Goal: Communication & Community: Participate in discussion

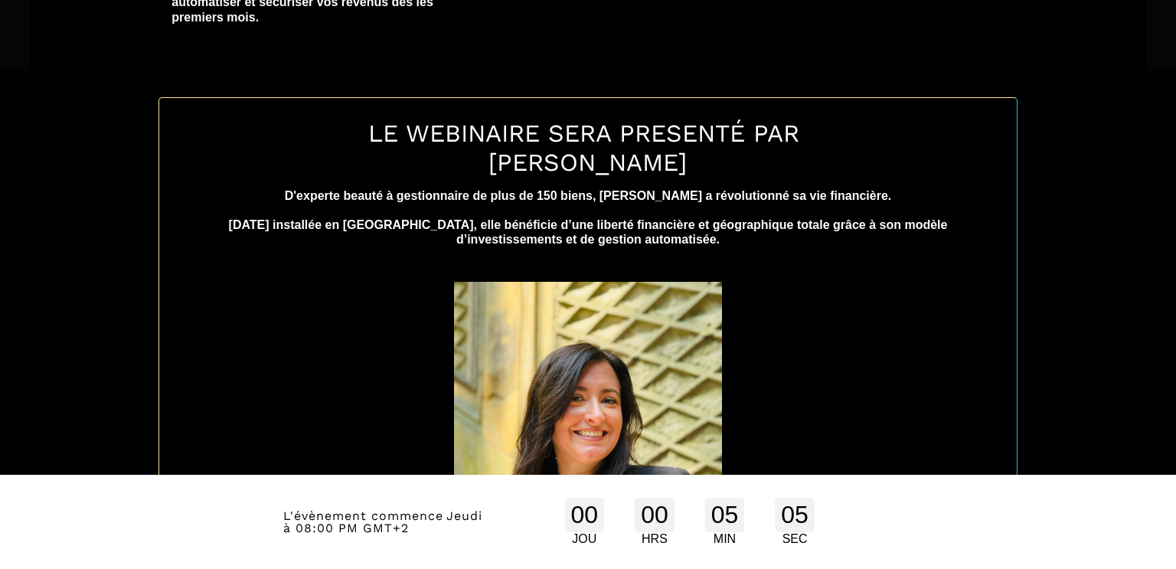
scroll to position [628, 0]
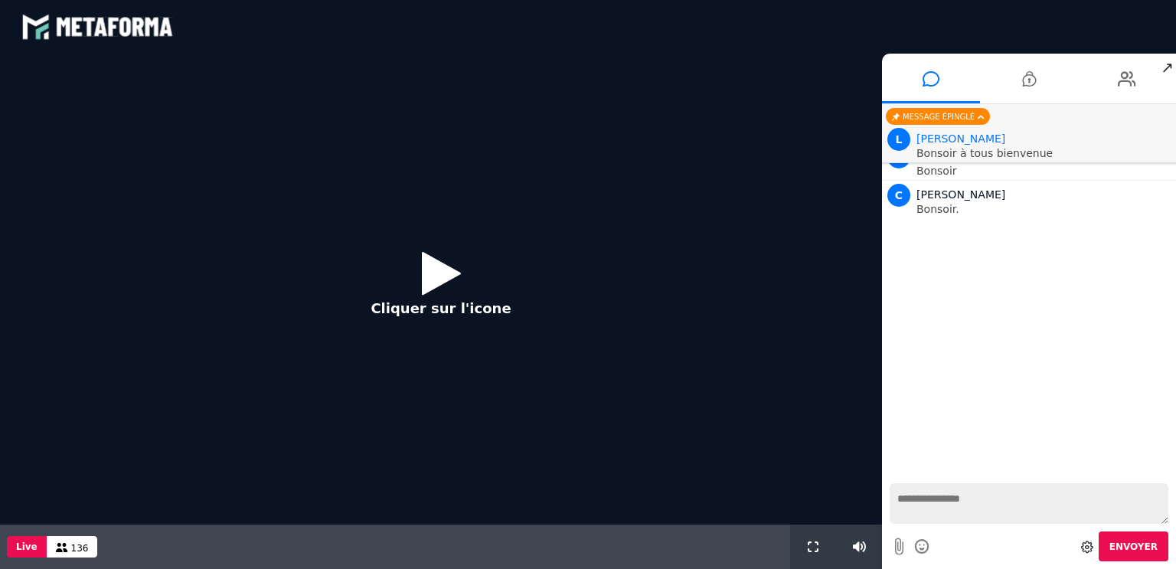
click at [440, 263] on icon at bounding box center [441, 273] width 39 height 50
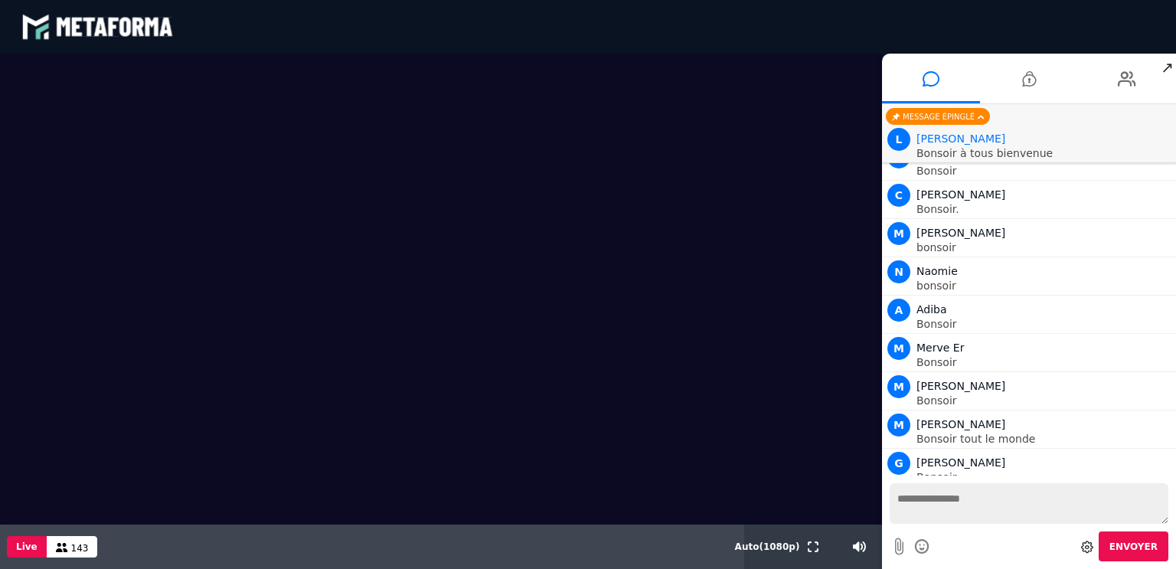
scroll to position [47, 0]
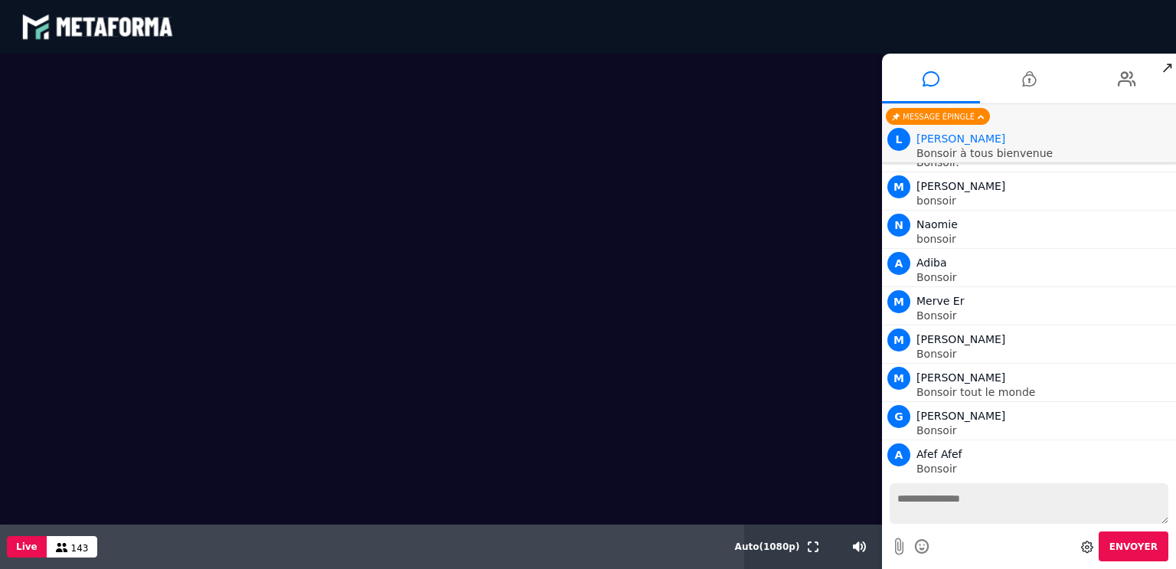
click at [916, 495] on textarea at bounding box center [1029, 503] width 279 height 41
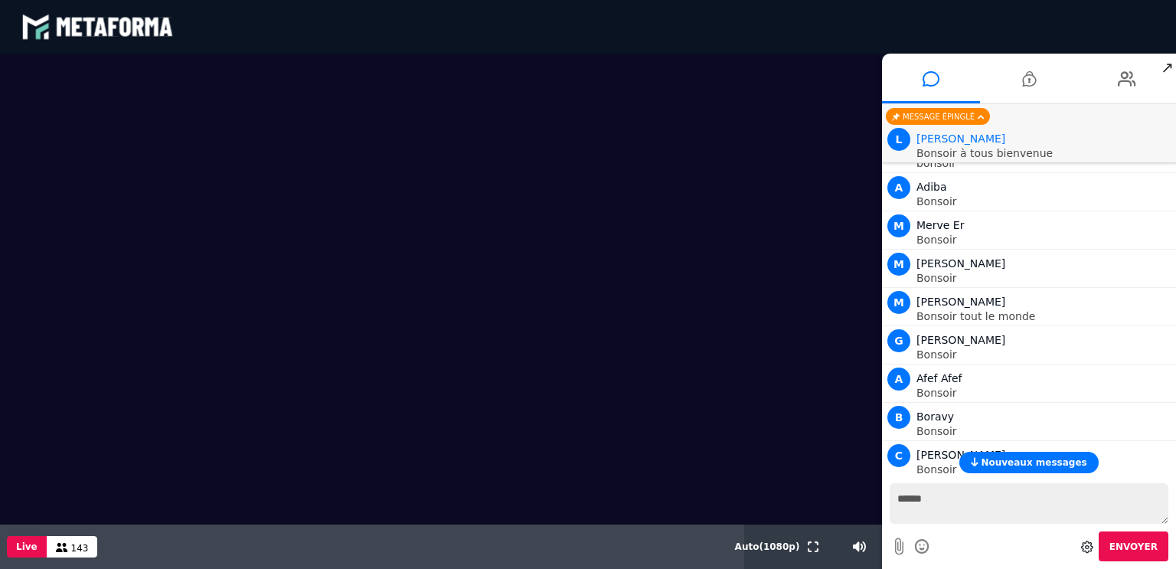
type textarea "*******"
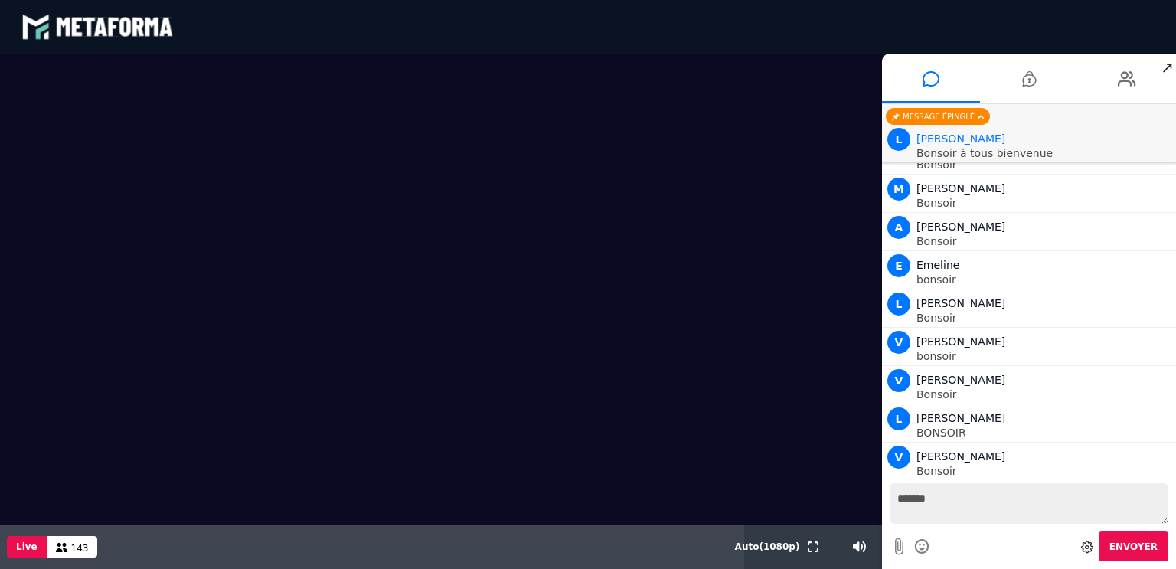
scroll to position [885, 0]
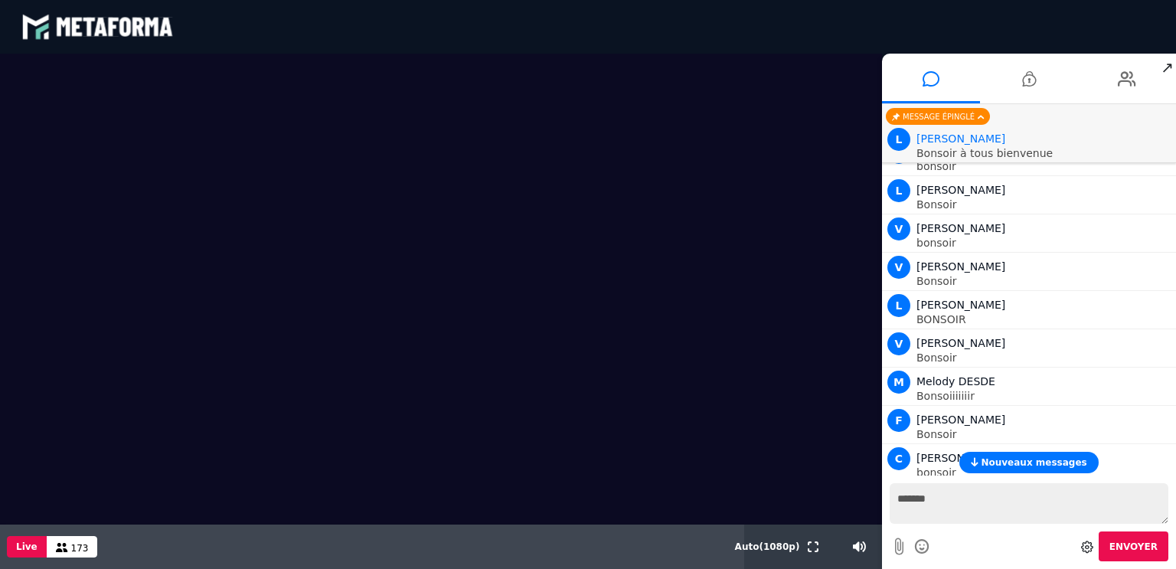
click at [991, 457] on span "Nouveaux messages" at bounding box center [1034, 462] width 106 height 11
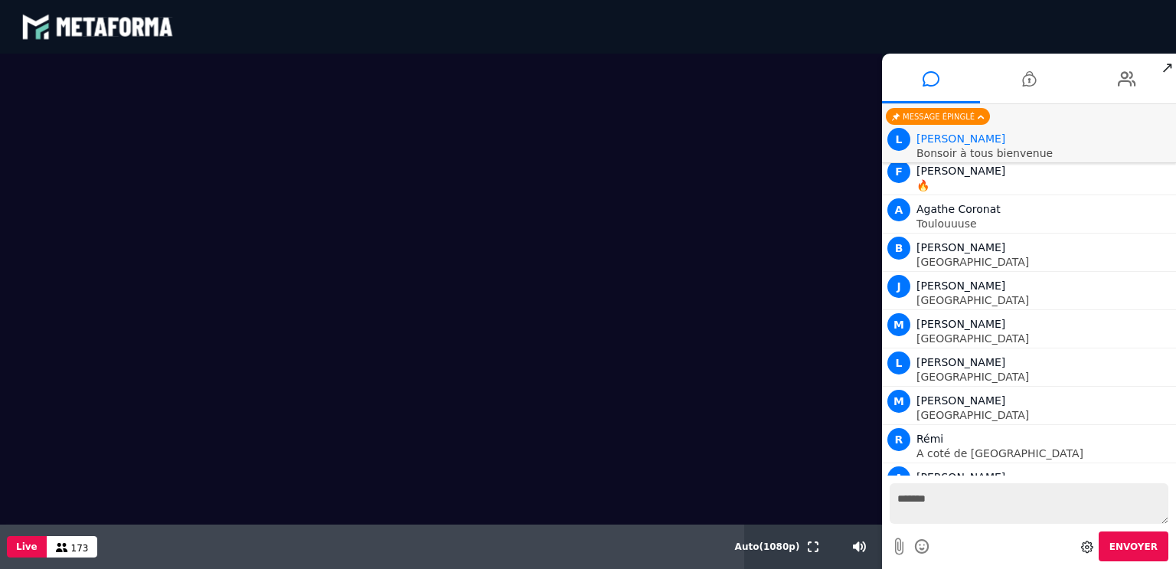
click at [952, 506] on textarea "*******" at bounding box center [1029, 503] width 279 height 41
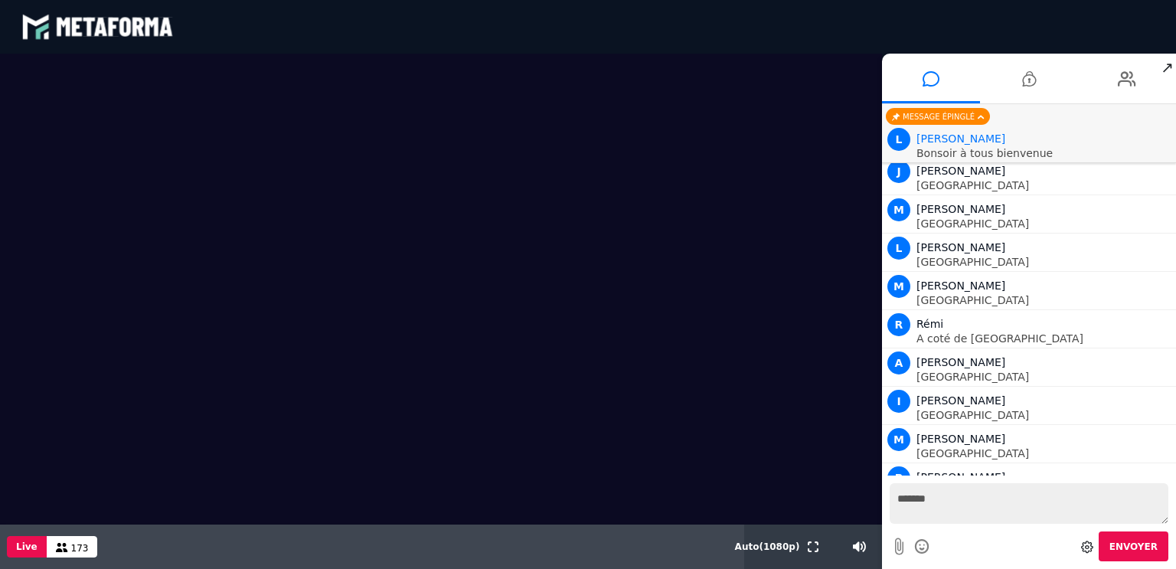
scroll to position [3173, 0]
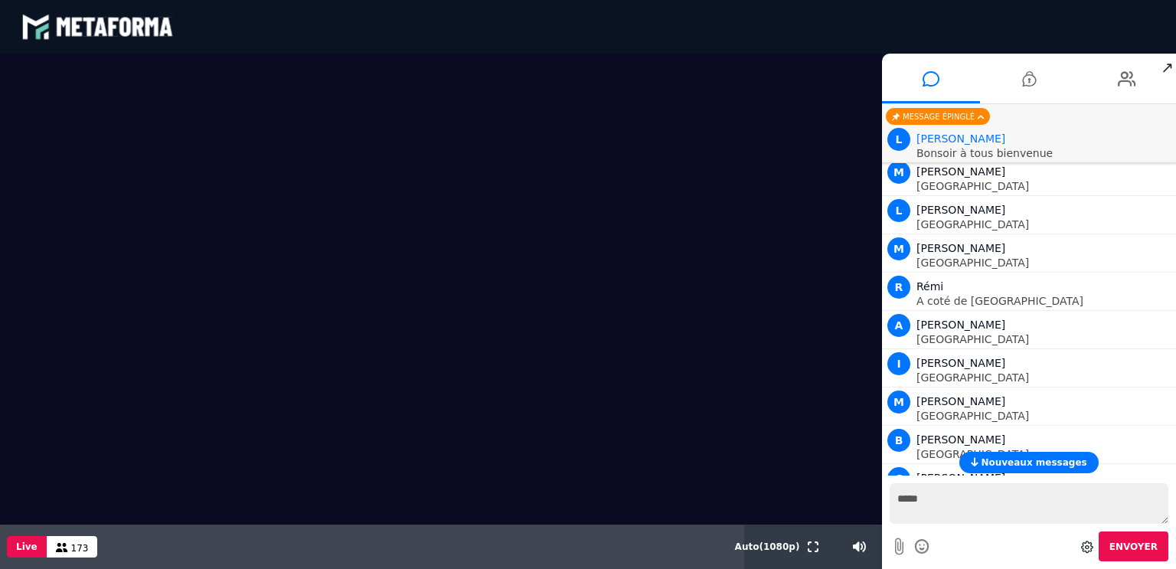
type textarea "******"
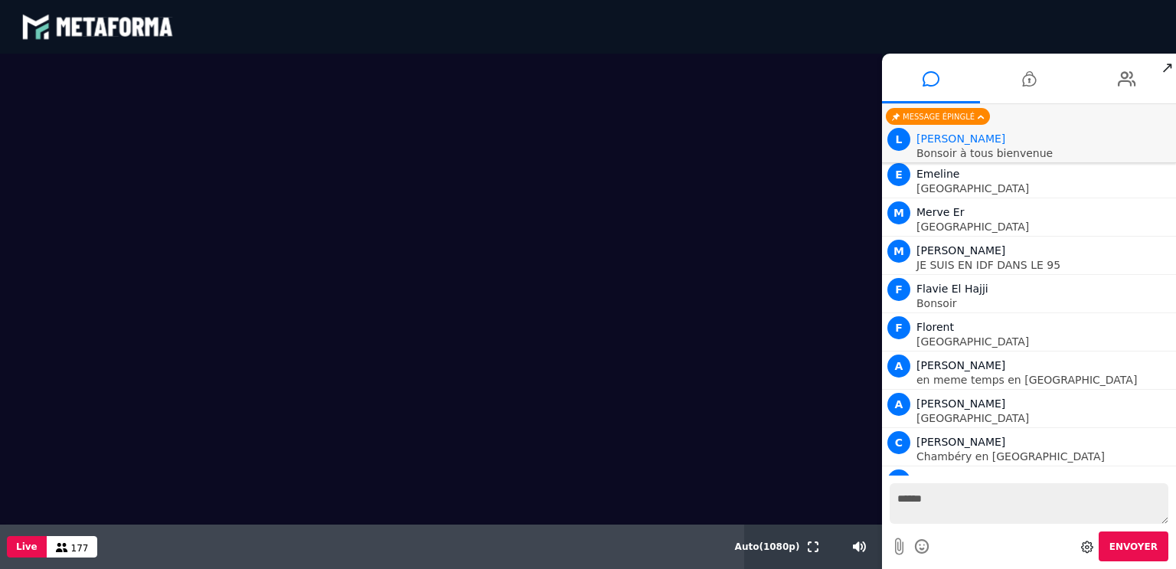
scroll to position [3935, 0]
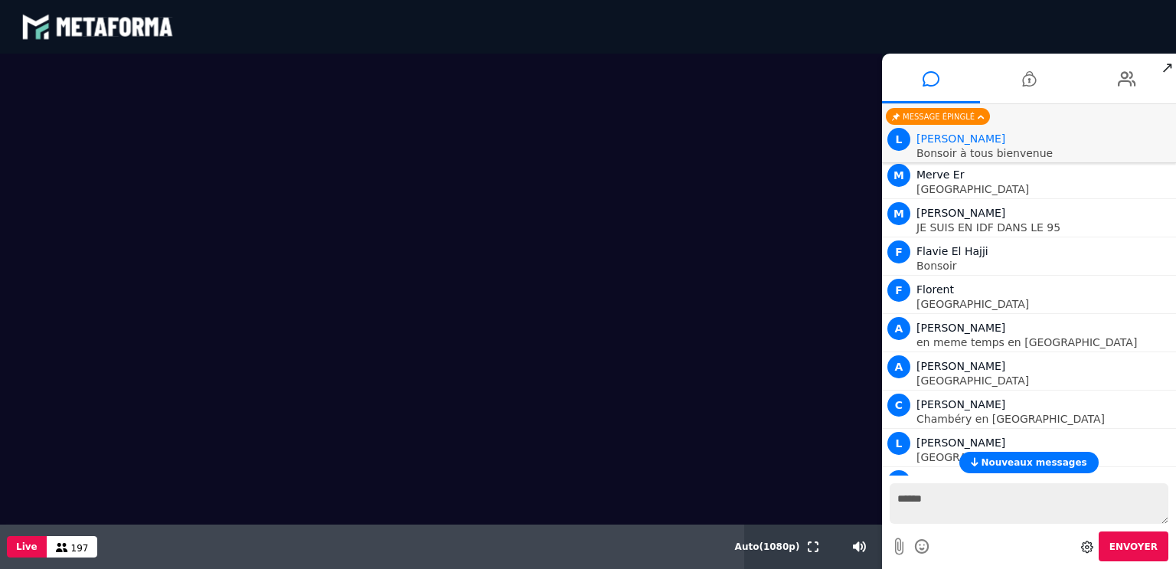
click at [1050, 465] on span "Nouveaux messages" at bounding box center [1034, 462] width 106 height 11
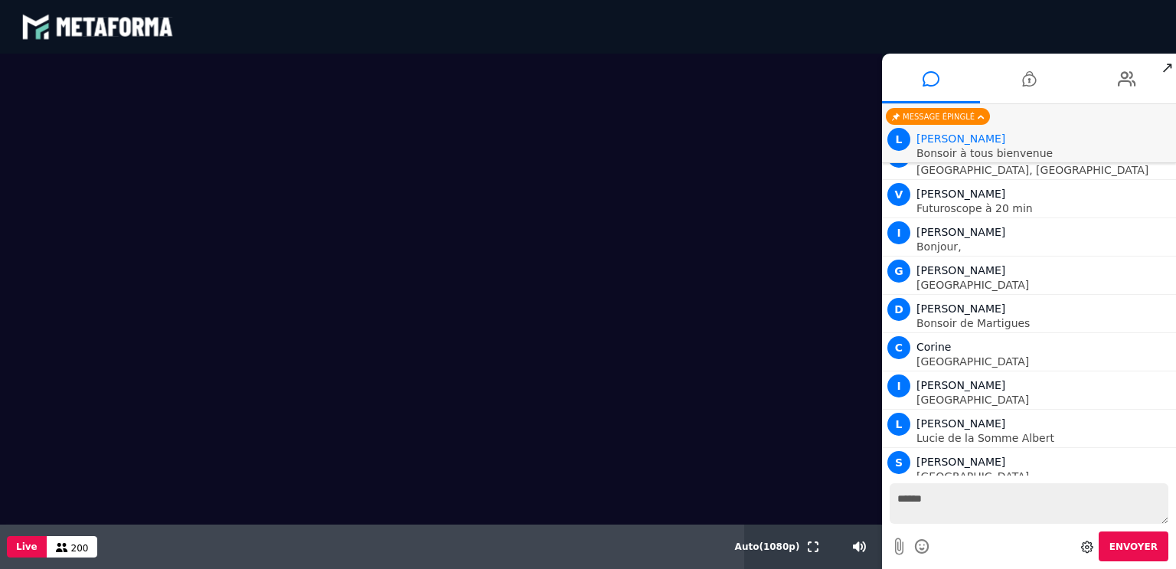
scroll to position [6223, 0]
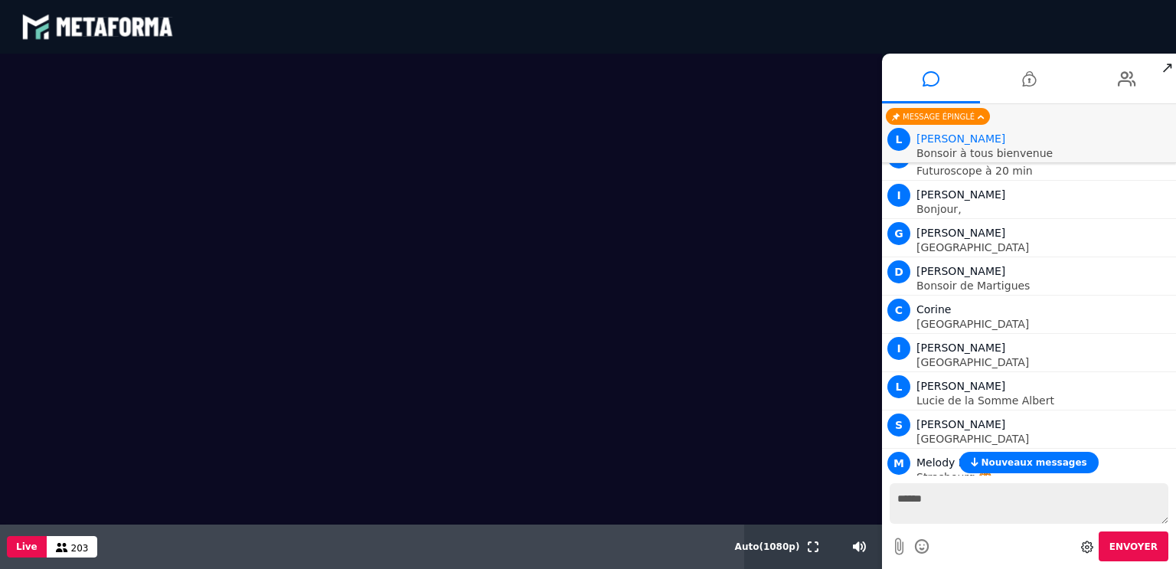
click at [1050, 465] on span "Nouveaux messages" at bounding box center [1034, 462] width 106 height 11
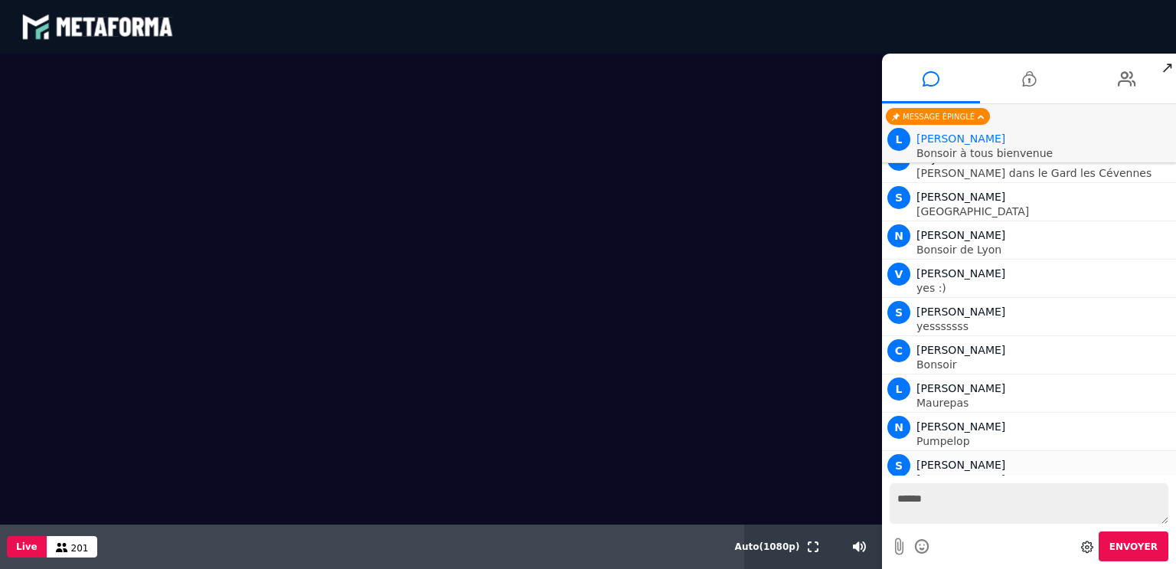
scroll to position [6985, 0]
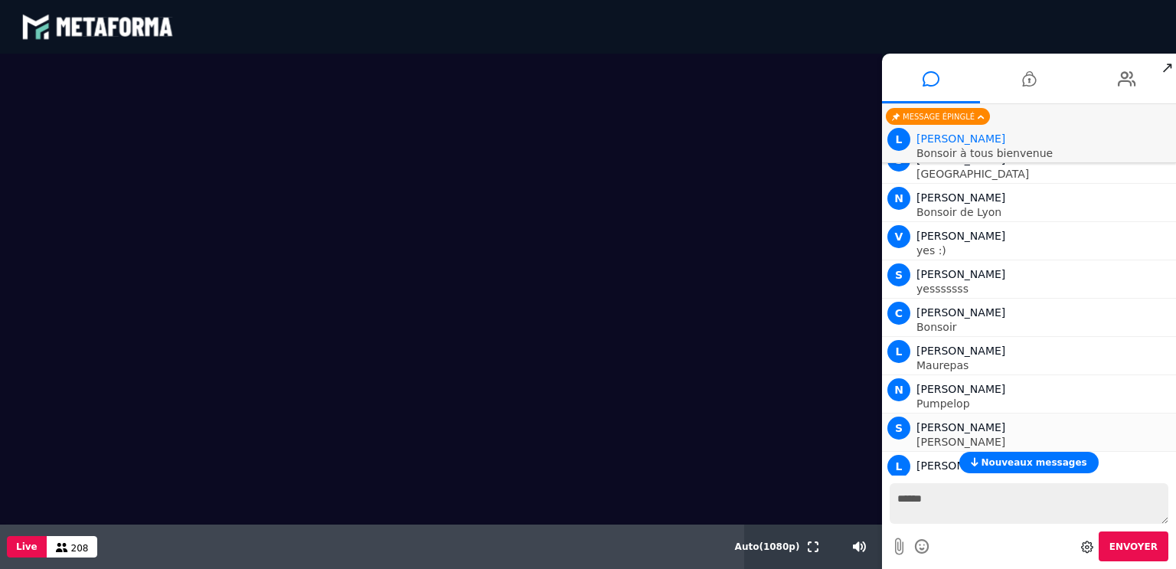
click at [1050, 464] on span "Nouveaux messages" at bounding box center [1034, 462] width 106 height 11
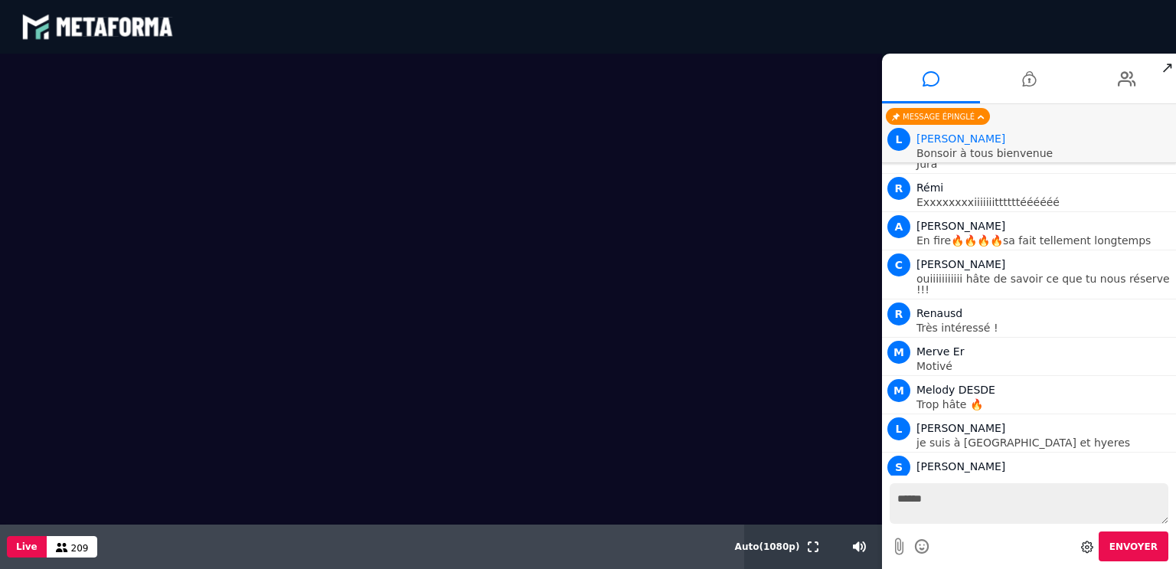
scroll to position [7377, 0]
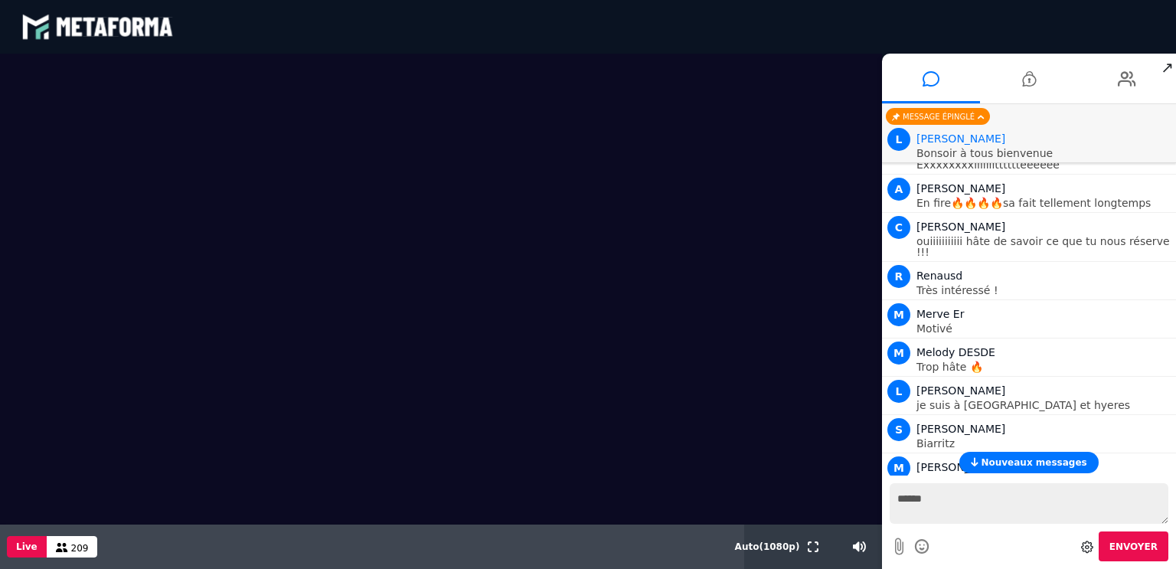
click at [1050, 464] on span "Nouveaux messages" at bounding box center [1034, 462] width 106 height 11
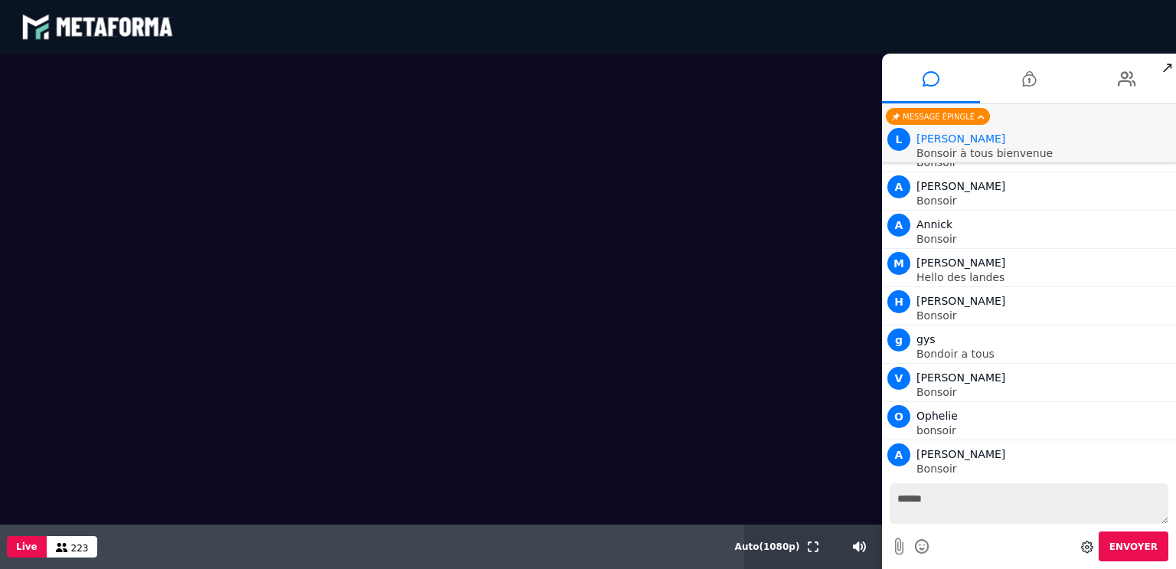
scroll to position [8532, 0]
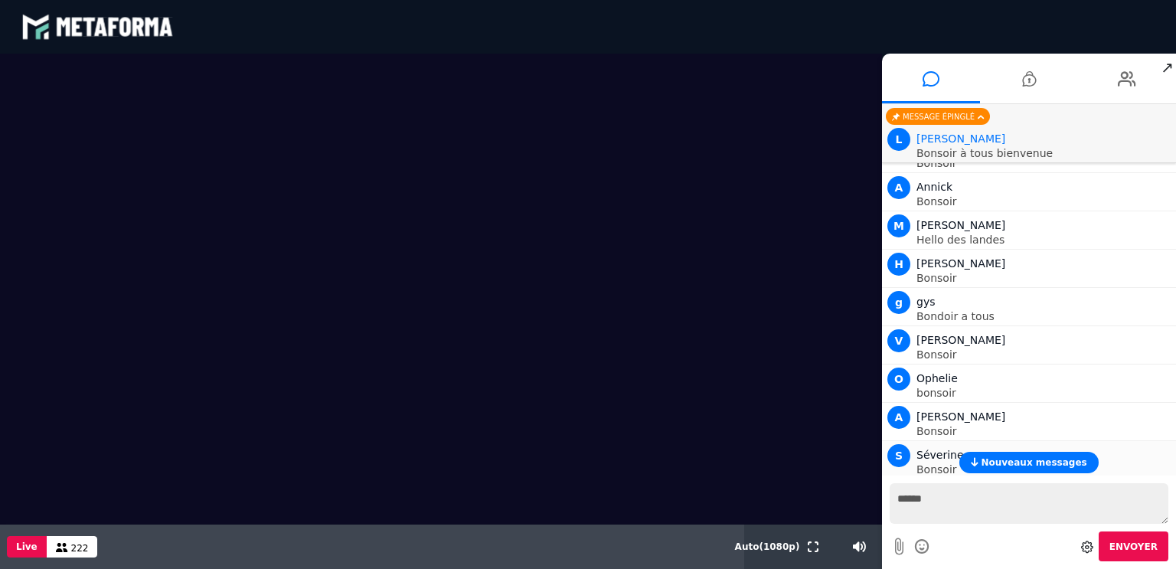
click at [1050, 465] on span "Nouveaux messages" at bounding box center [1034, 462] width 106 height 11
click at [990, 453] on button "Nouveaux messages" at bounding box center [1028, 462] width 139 height 21
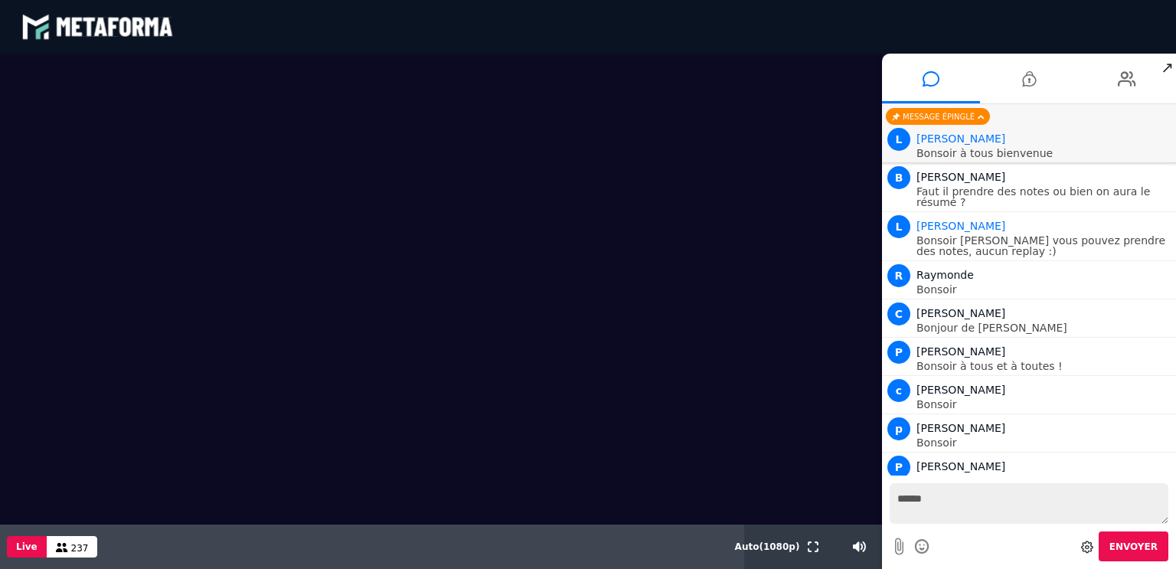
scroll to position [8924, 0]
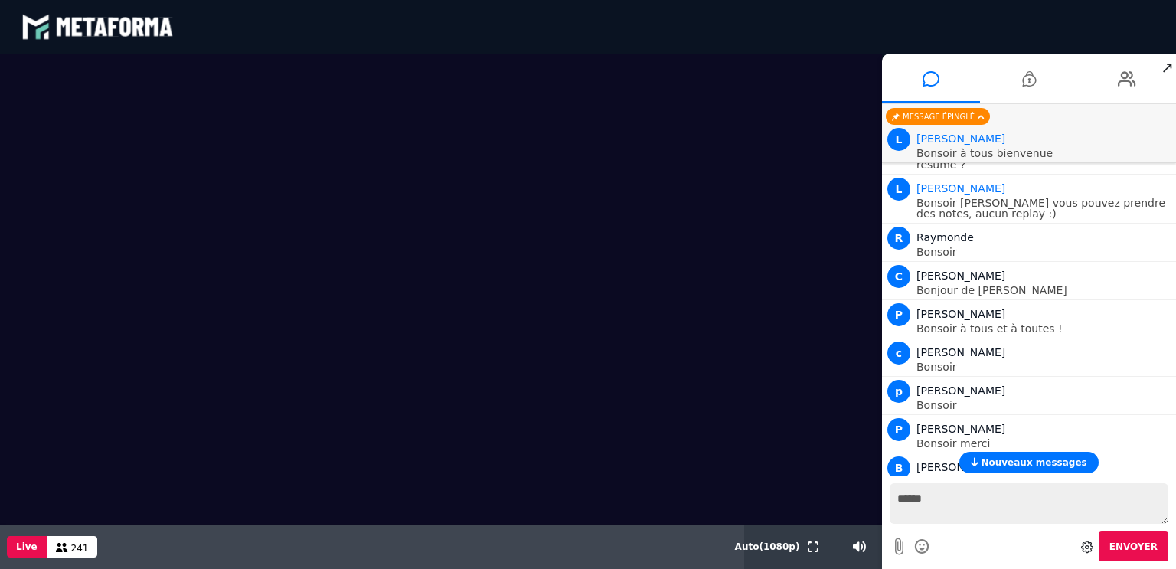
click at [990, 453] on button "Nouveaux messages" at bounding box center [1028, 462] width 139 height 21
click at [996, 457] on span "Nouveaux messages" at bounding box center [1034, 462] width 106 height 11
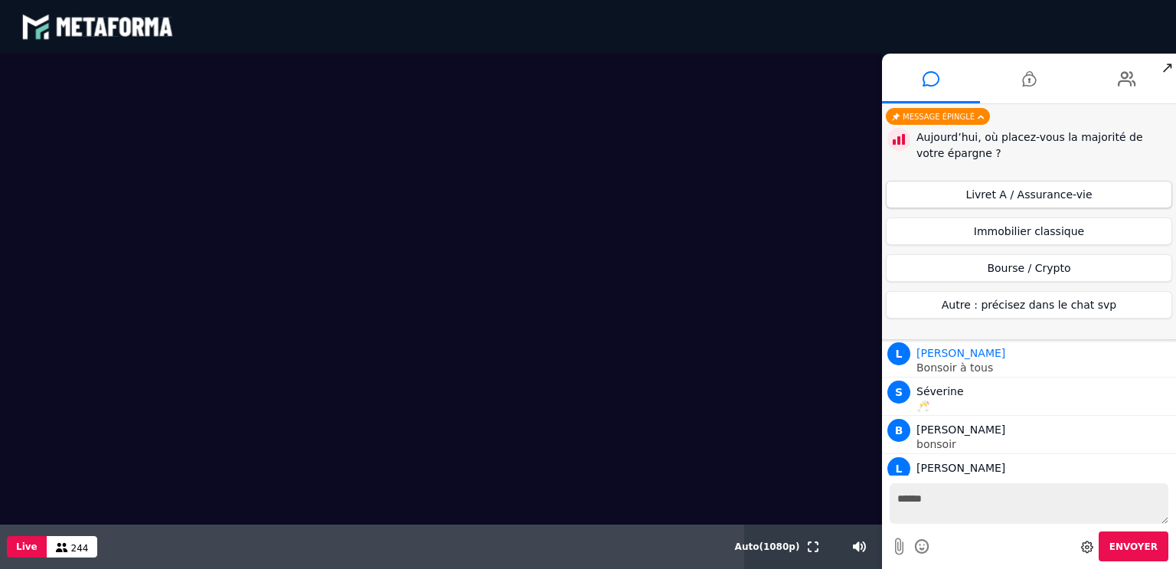
scroll to position [9306, 0]
click at [951, 189] on button "Livret A / Assurance-vie" at bounding box center [1029, 195] width 286 height 28
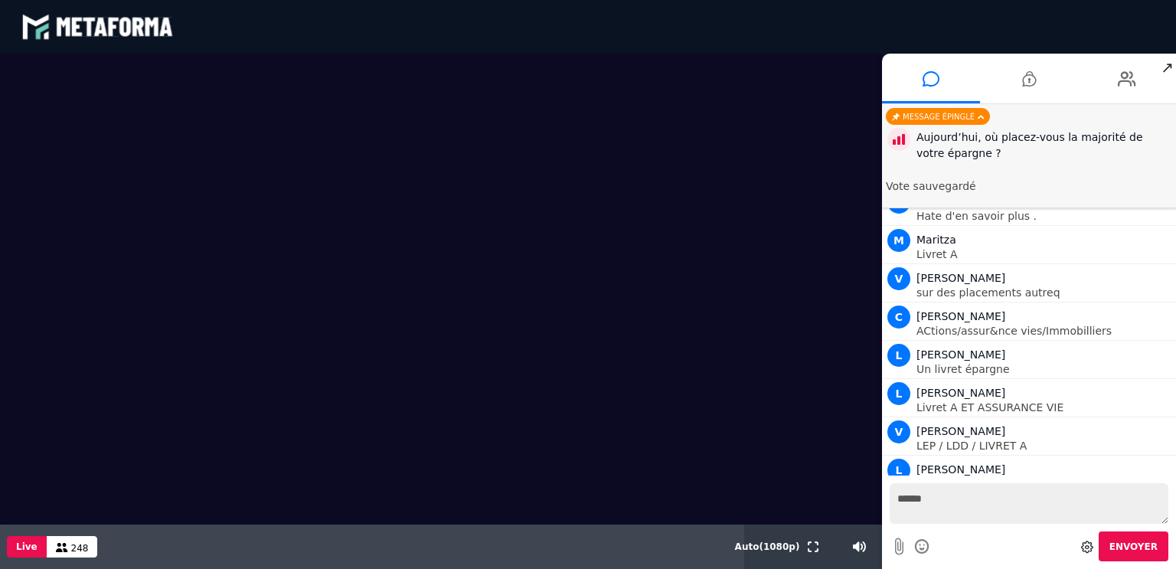
scroll to position [9686, 0]
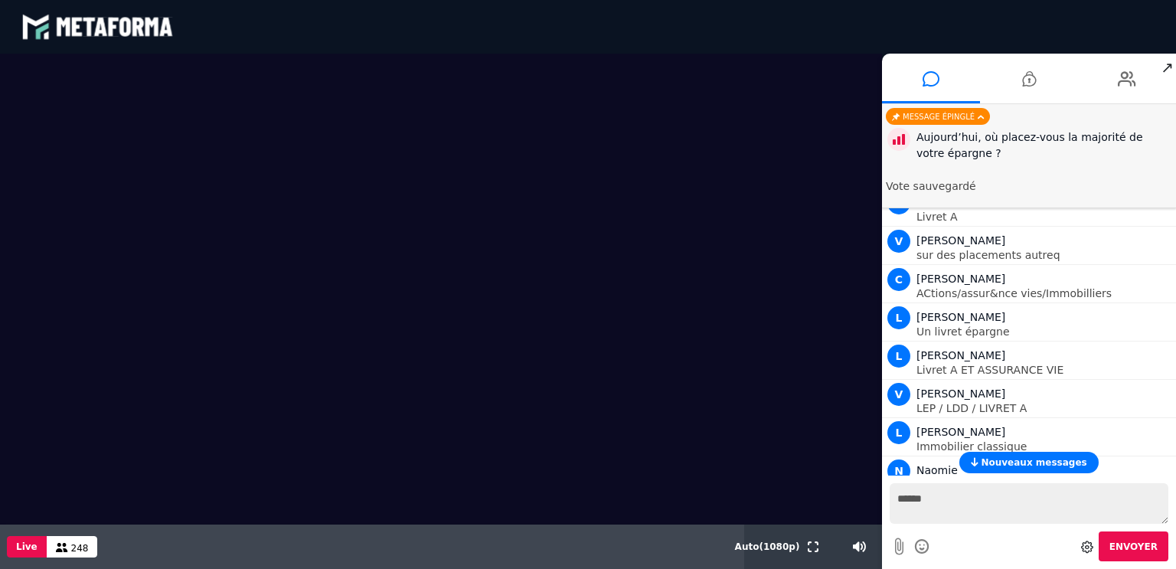
click at [1012, 463] on span "Nouveaux messages" at bounding box center [1034, 462] width 106 height 11
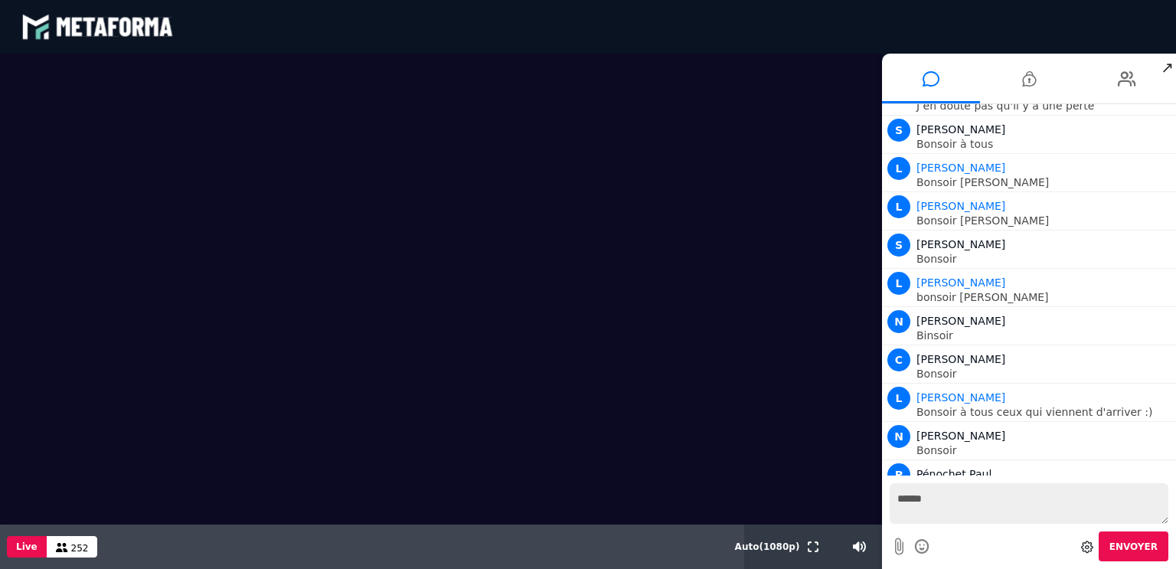
scroll to position [10841, 0]
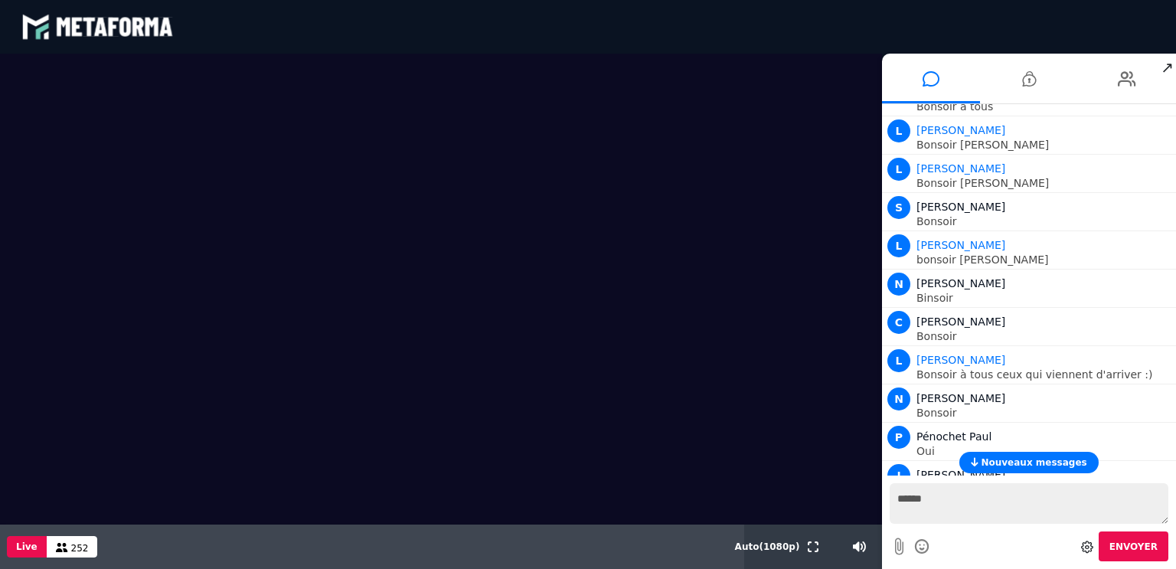
click at [1026, 468] on button "Nouveaux messages" at bounding box center [1028, 462] width 139 height 21
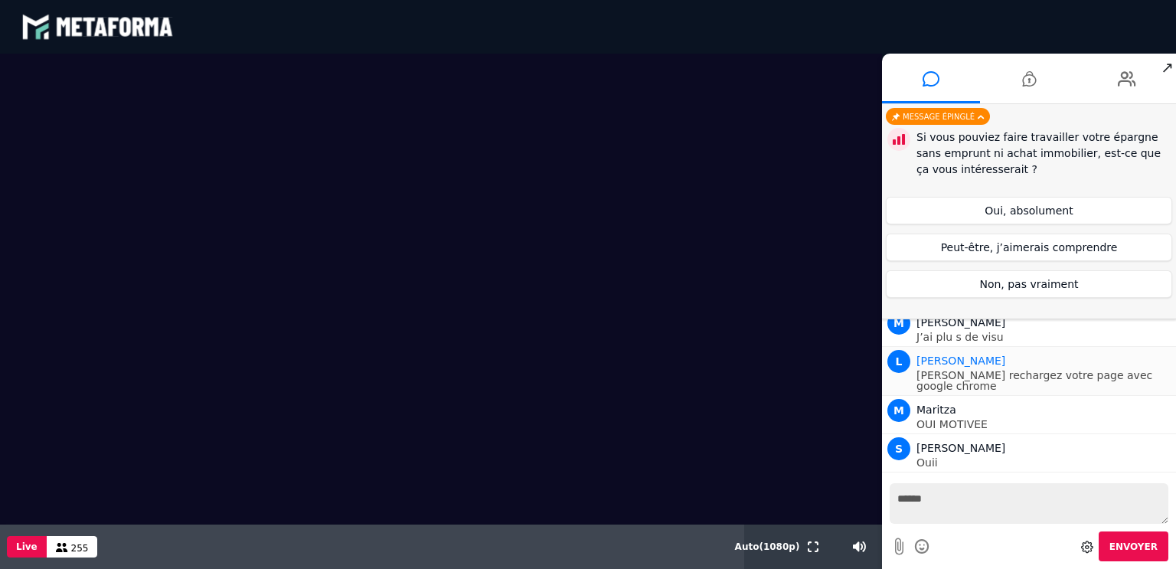
scroll to position [11233, 0]
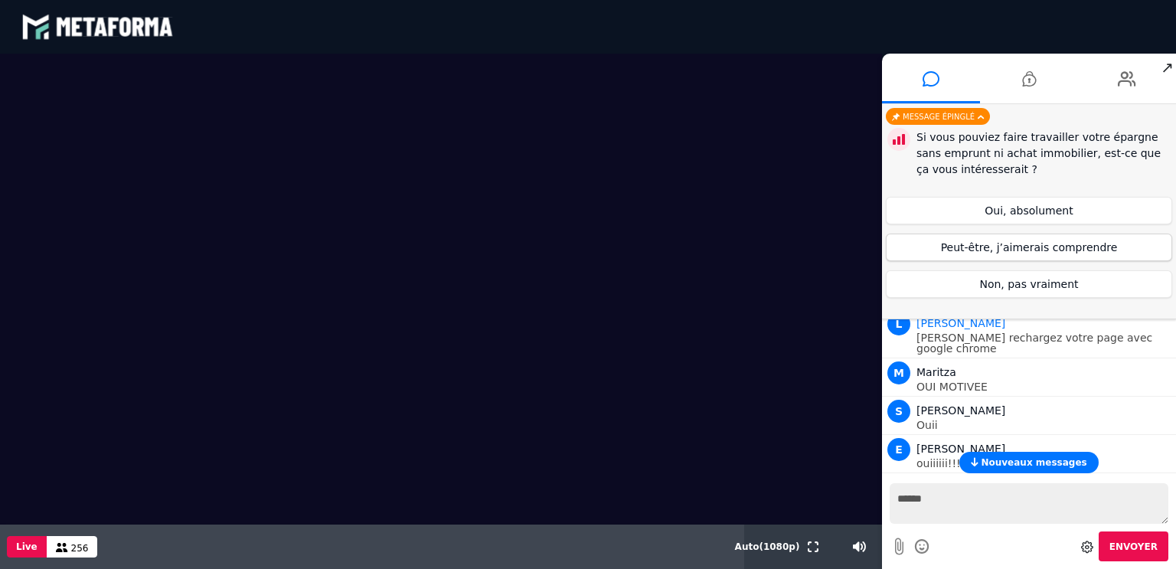
click at [1063, 239] on button "Peut-être, j’aimerais comprendre" at bounding box center [1029, 248] width 286 height 28
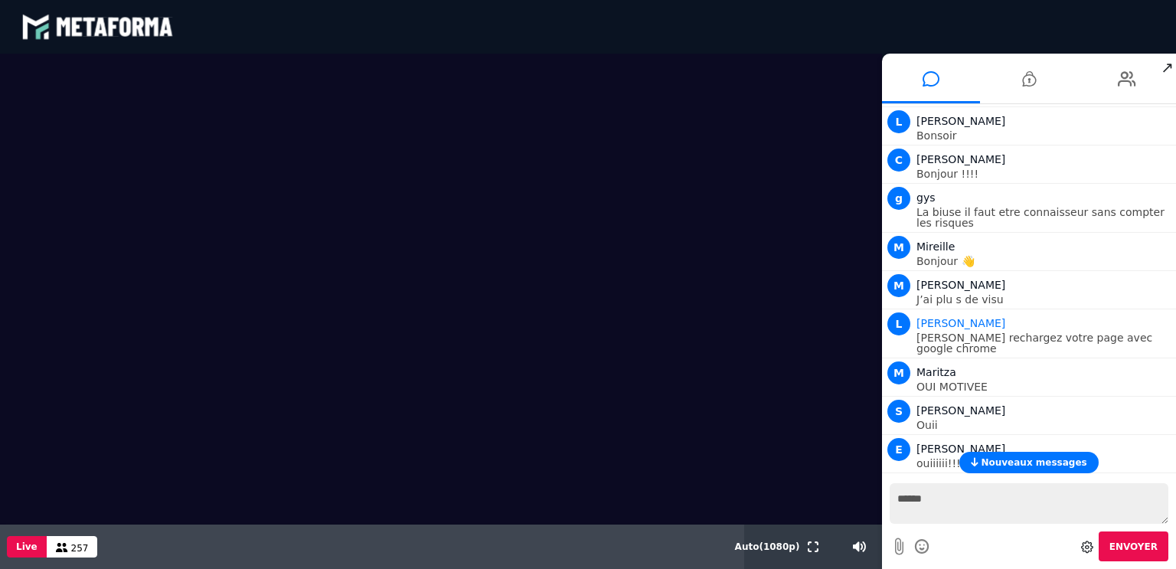
click at [1034, 466] on span "Nouveaux messages" at bounding box center [1034, 462] width 106 height 11
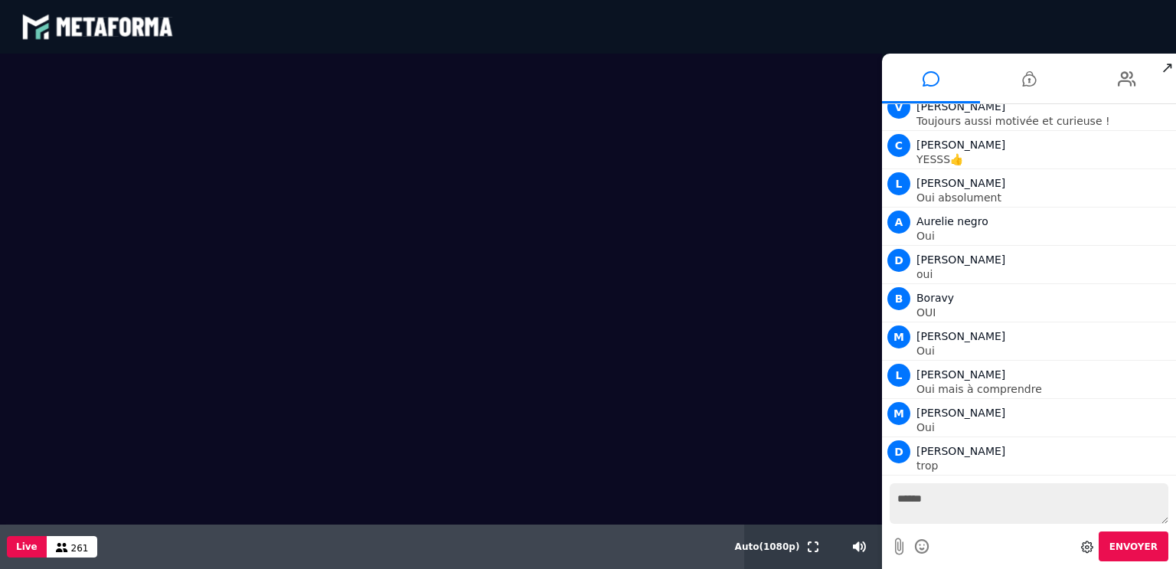
scroll to position [11996, 0]
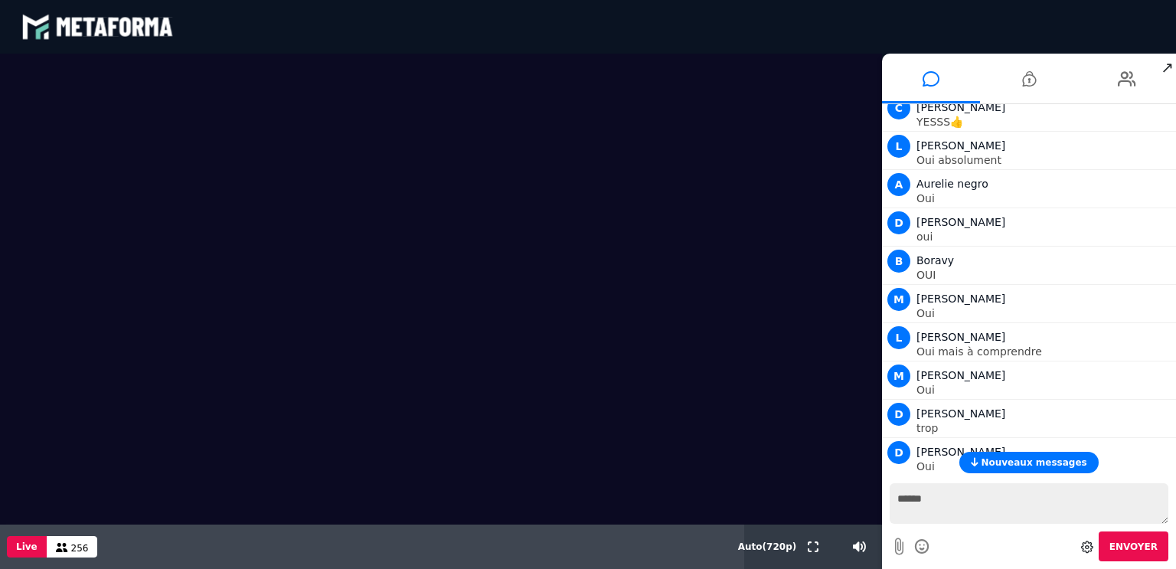
click at [1034, 467] on span "Nouveaux messages" at bounding box center [1034, 462] width 106 height 11
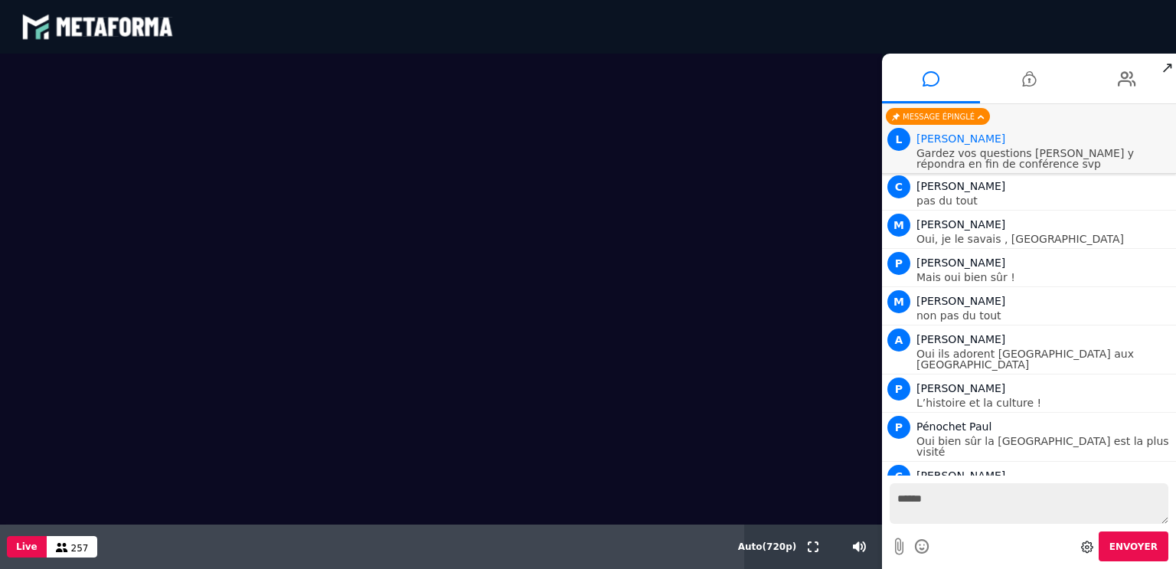
scroll to position [12758, 0]
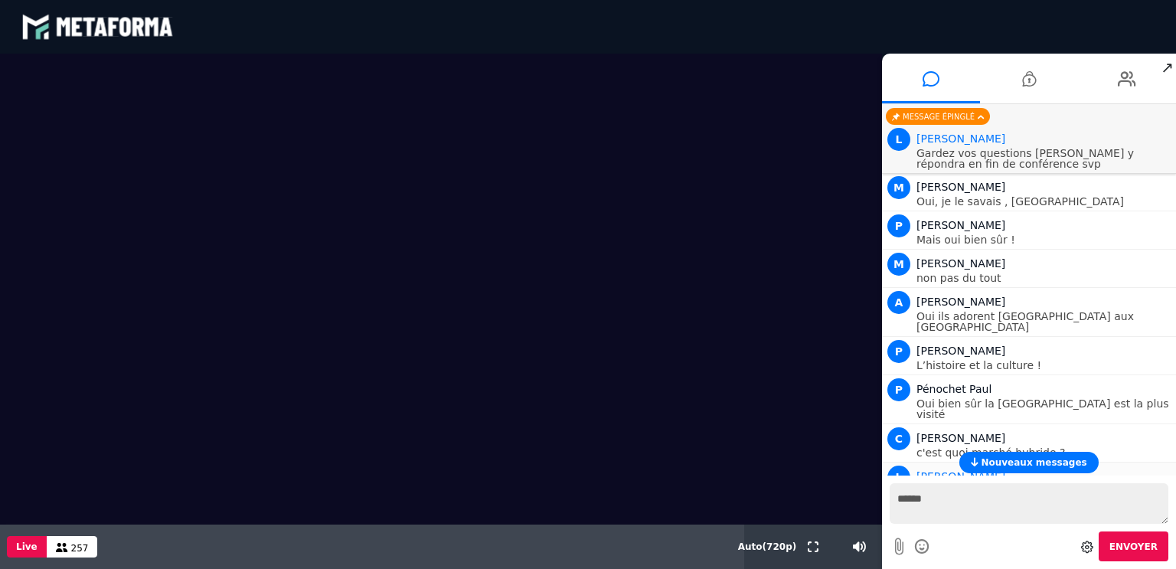
click at [1034, 468] on button "Nouveaux messages" at bounding box center [1028, 462] width 139 height 21
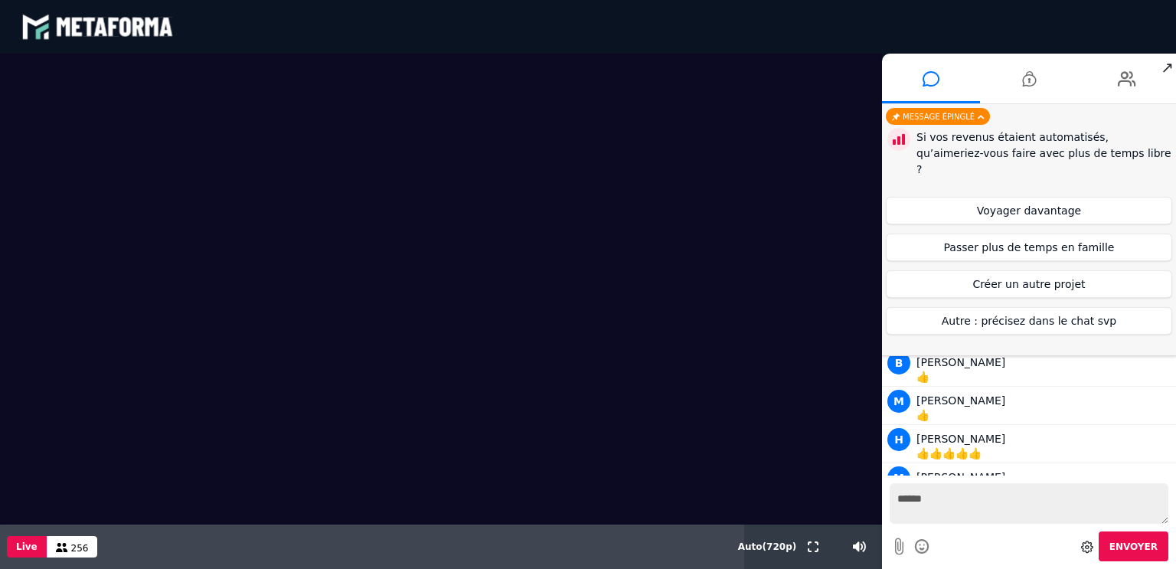
scroll to position [13265, 0]
click at [971, 198] on button "Voyager davantage" at bounding box center [1029, 211] width 286 height 28
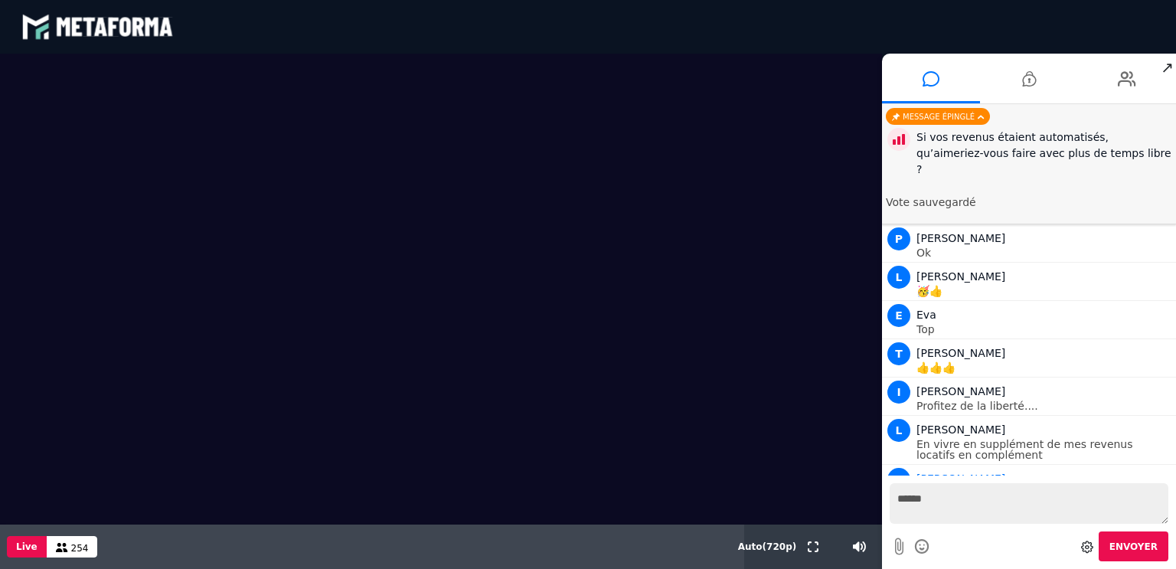
scroll to position [13542, 0]
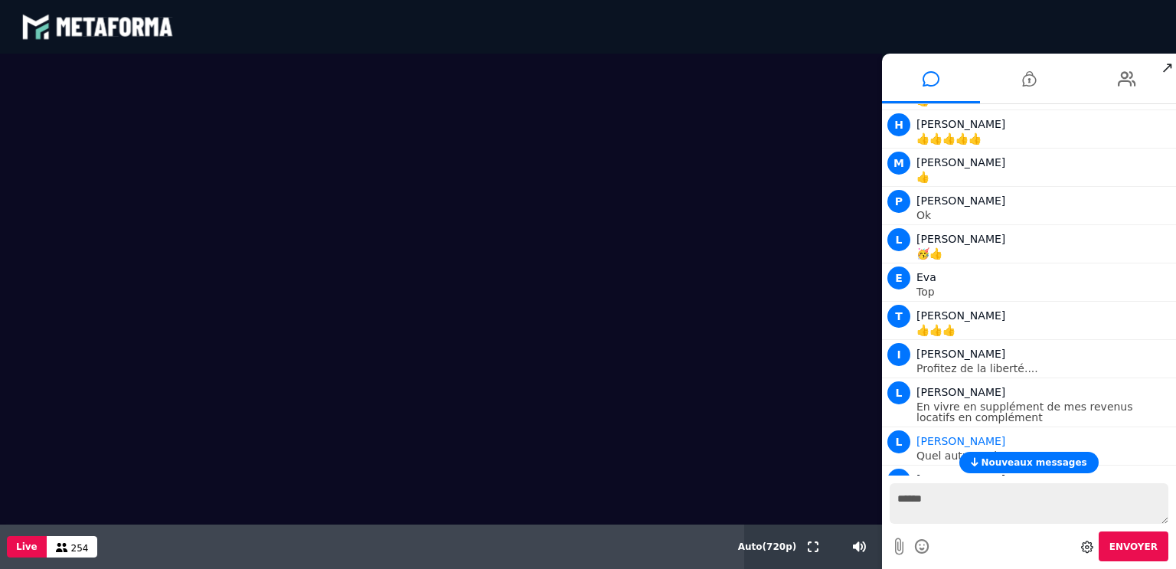
click at [1022, 468] on button "Nouveaux messages" at bounding box center [1028, 462] width 139 height 21
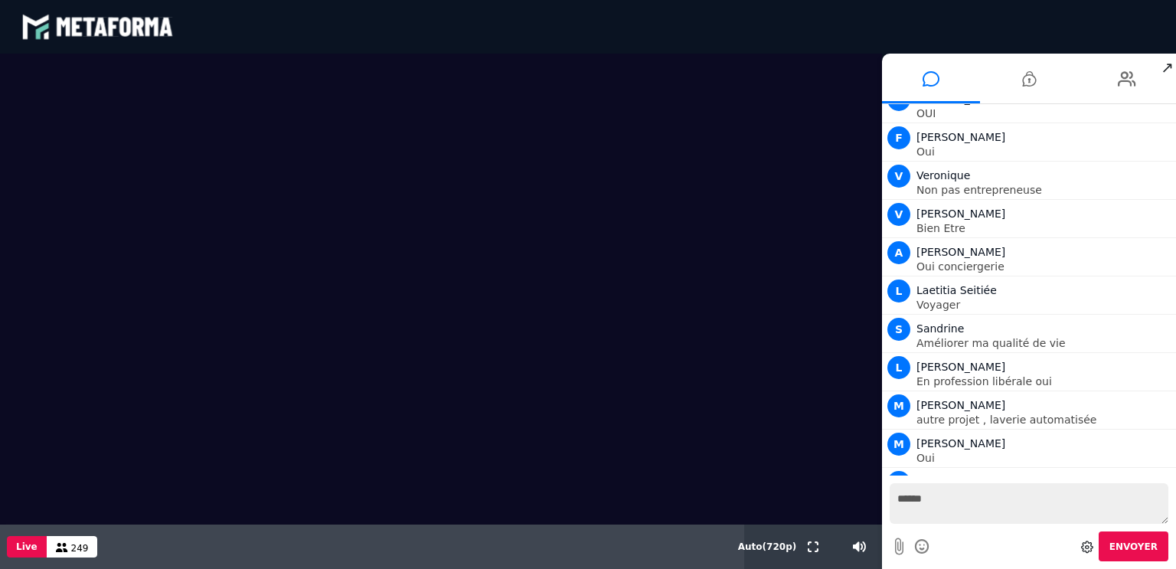
scroll to position [14305, 0]
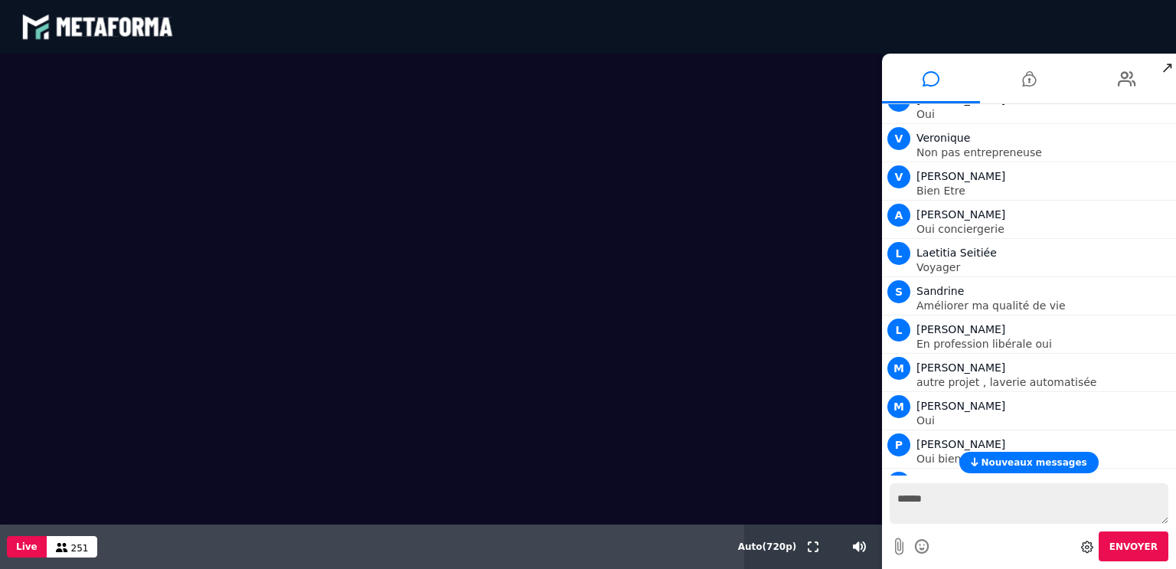
click at [1023, 466] on span "Nouveaux messages" at bounding box center [1034, 462] width 106 height 11
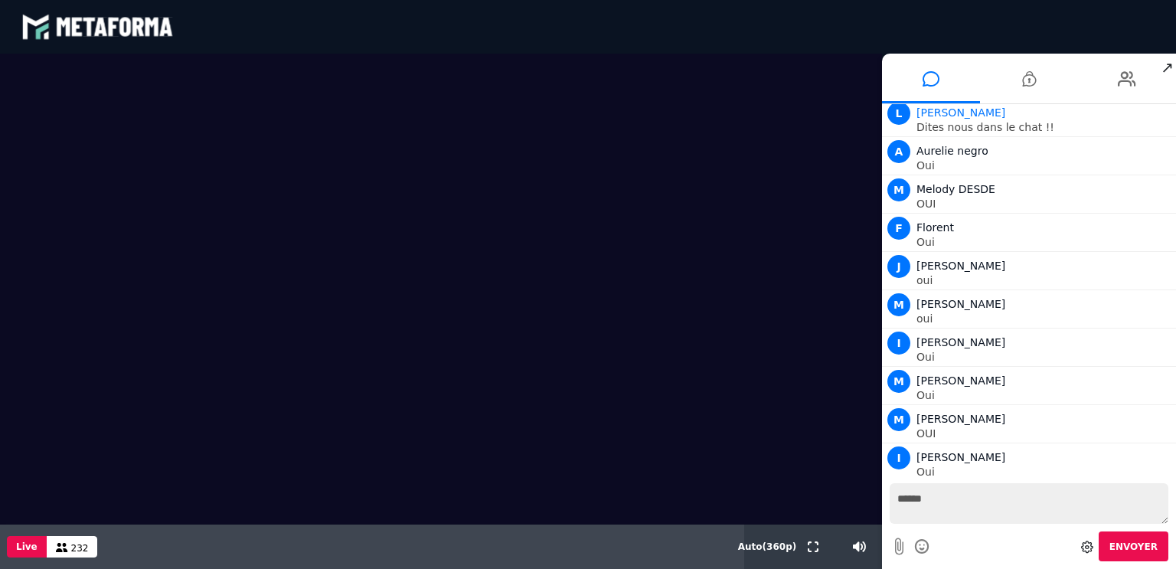
scroll to position [15067, 0]
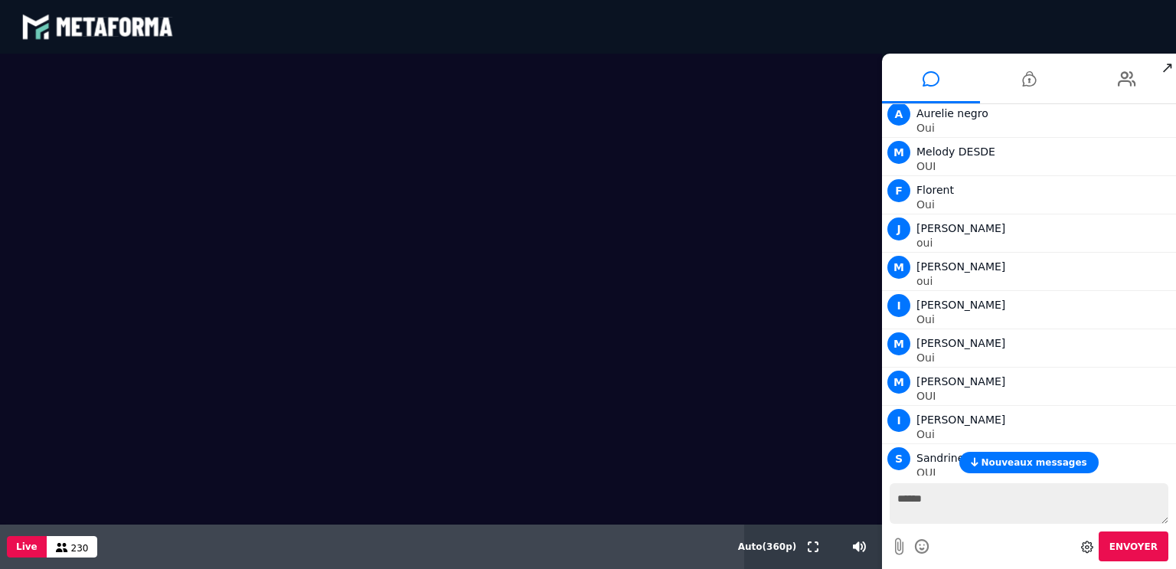
click at [1011, 510] on textarea "******" at bounding box center [1029, 503] width 279 height 41
type textarea "***"
click at [1020, 461] on span "Nouveaux messages" at bounding box center [1034, 462] width 106 height 11
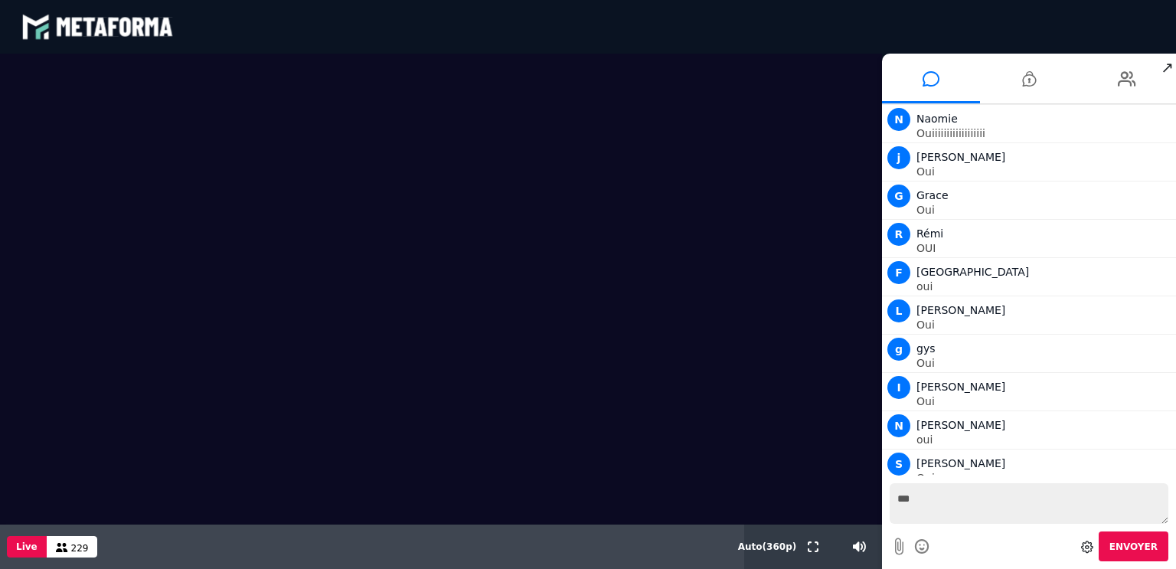
scroll to position [16592, 0]
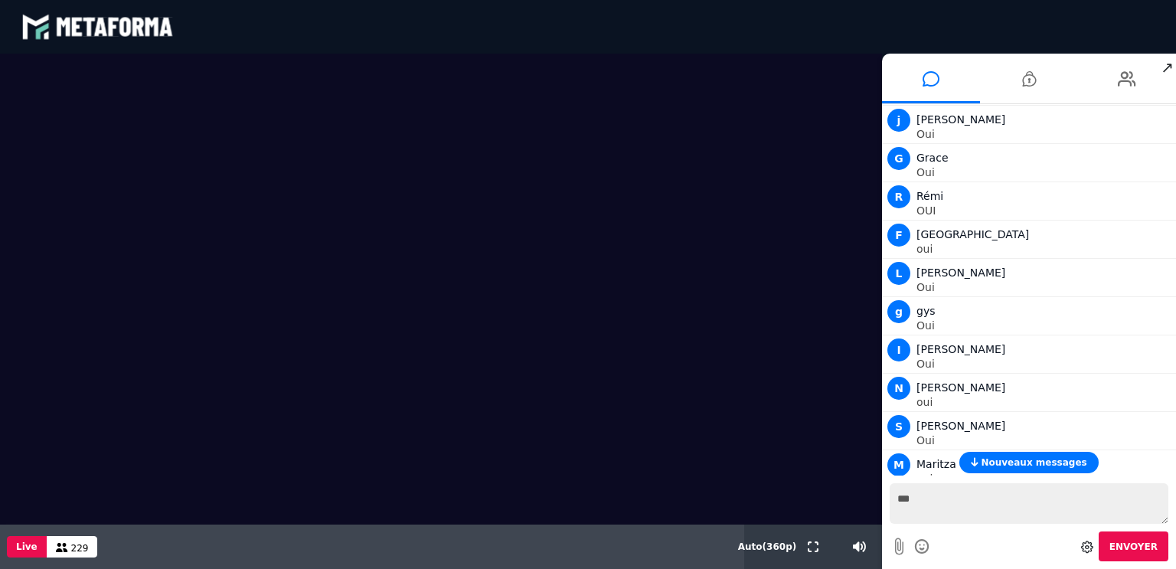
click at [1020, 461] on span "Nouveaux messages" at bounding box center [1034, 462] width 106 height 11
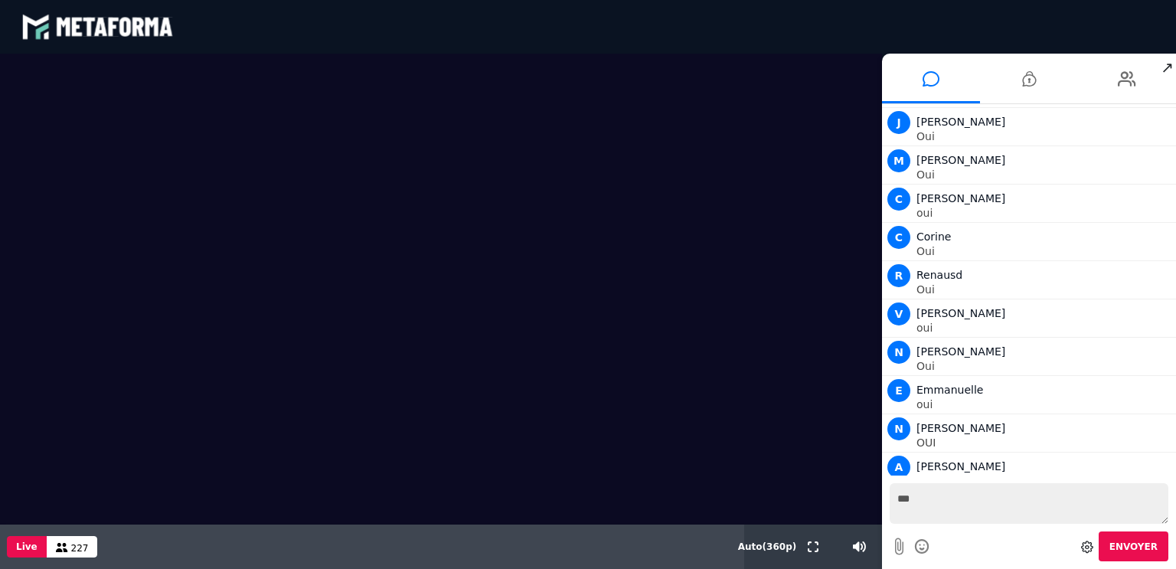
scroll to position [17355, 0]
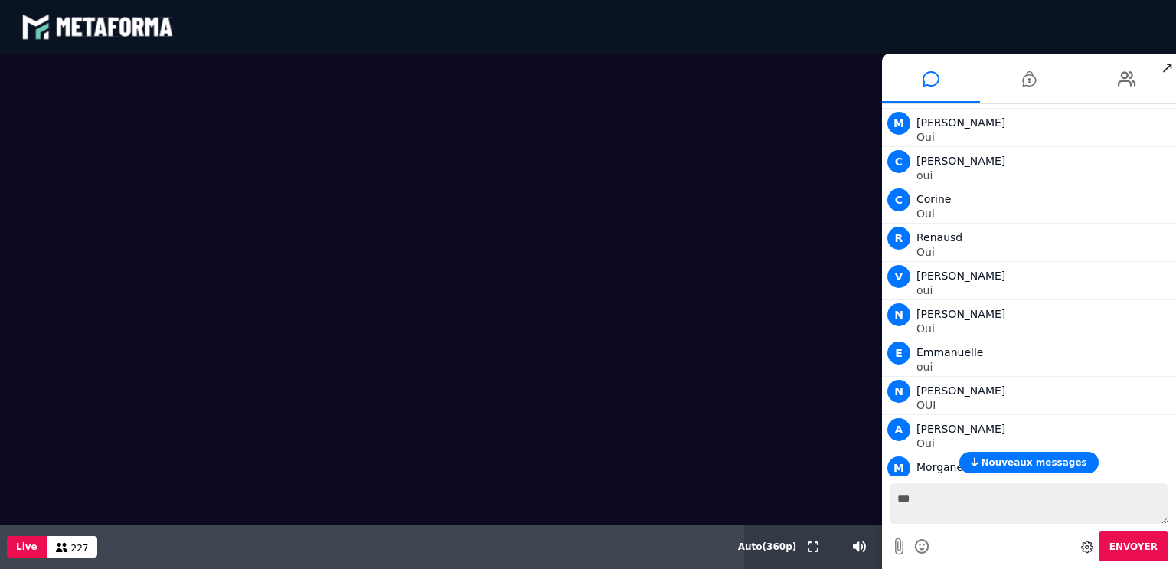
click at [1020, 461] on span "Nouveaux messages" at bounding box center [1034, 462] width 106 height 11
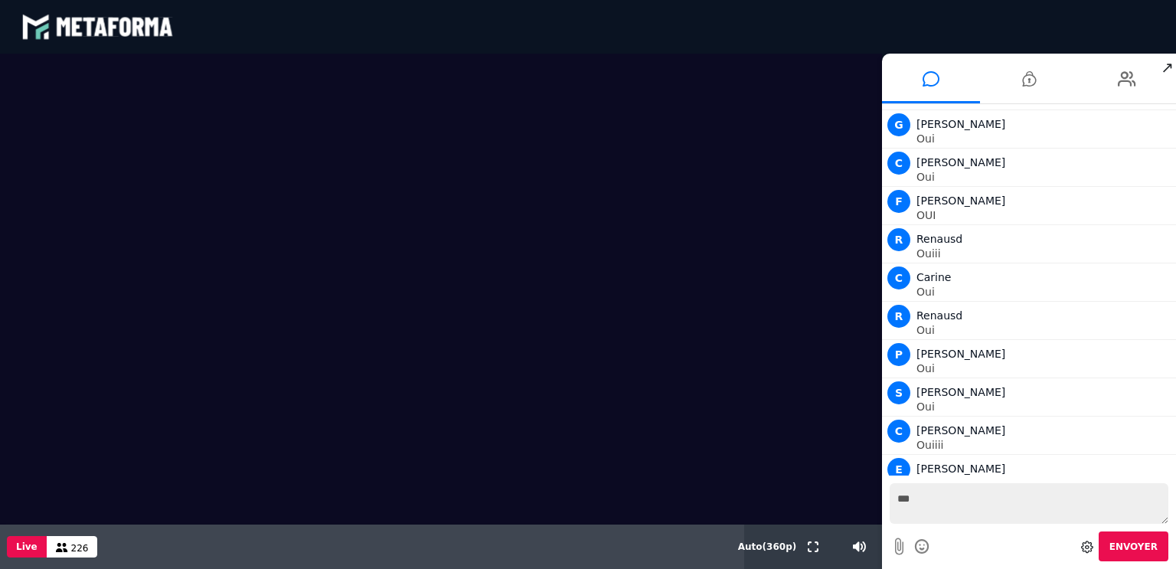
scroll to position [17927, 0]
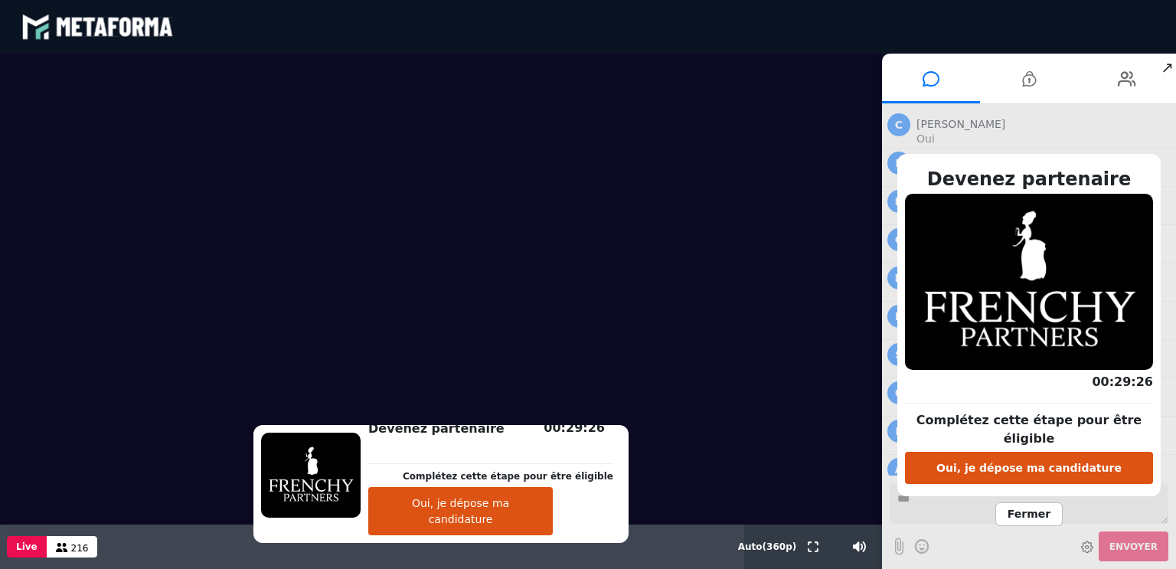
click at [492, 515] on button "Oui, je dépose ma candidature" at bounding box center [460, 511] width 185 height 48
click at [1014, 511] on span "Fermer" at bounding box center [1028, 514] width 67 height 24
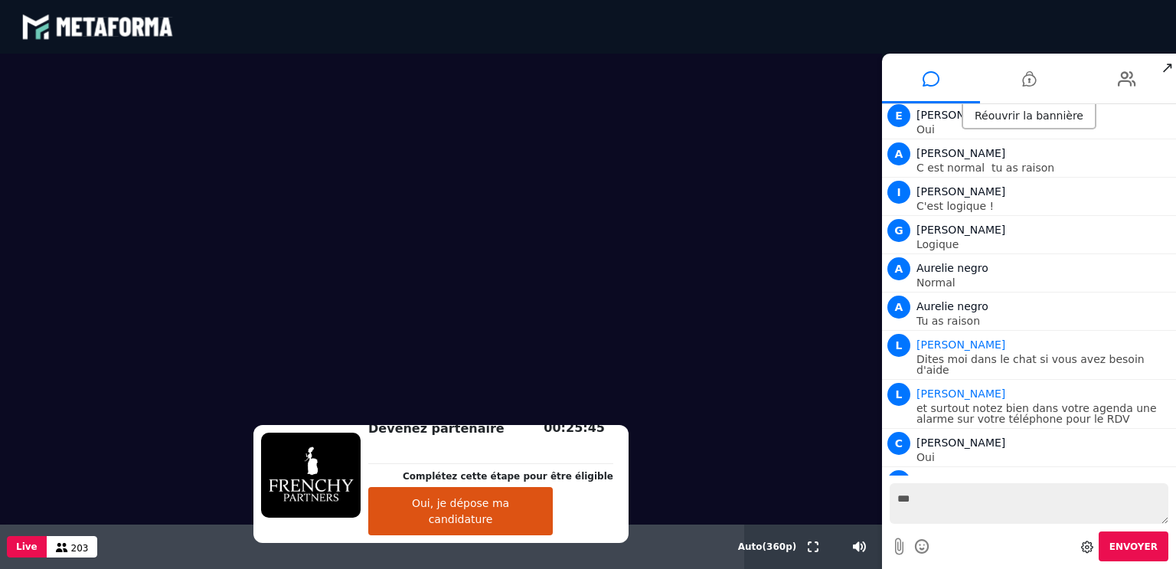
click at [975, 508] on textarea "***" at bounding box center [1029, 503] width 279 height 41
type textarea "**********"
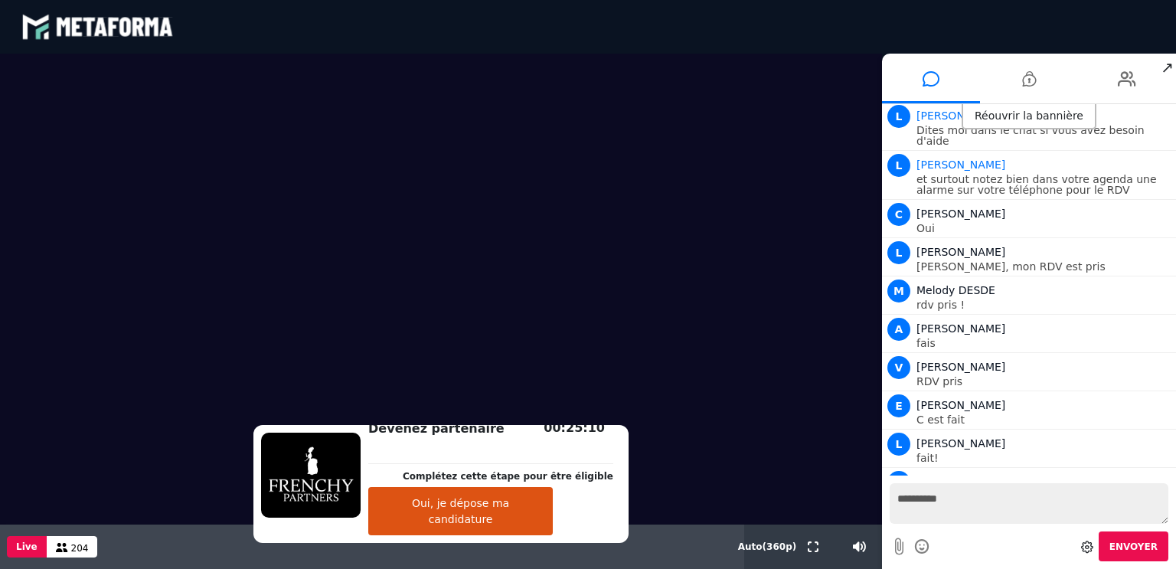
scroll to position [18509, 0]
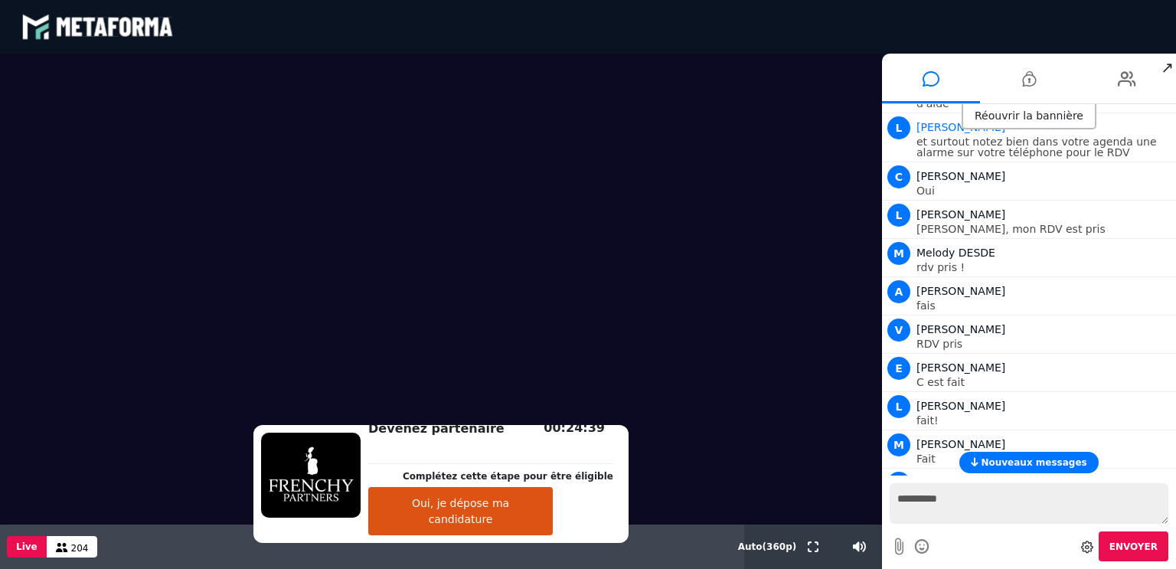
click at [1031, 452] on button "Nouveaux messages" at bounding box center [1028, 462] width 139 height 21
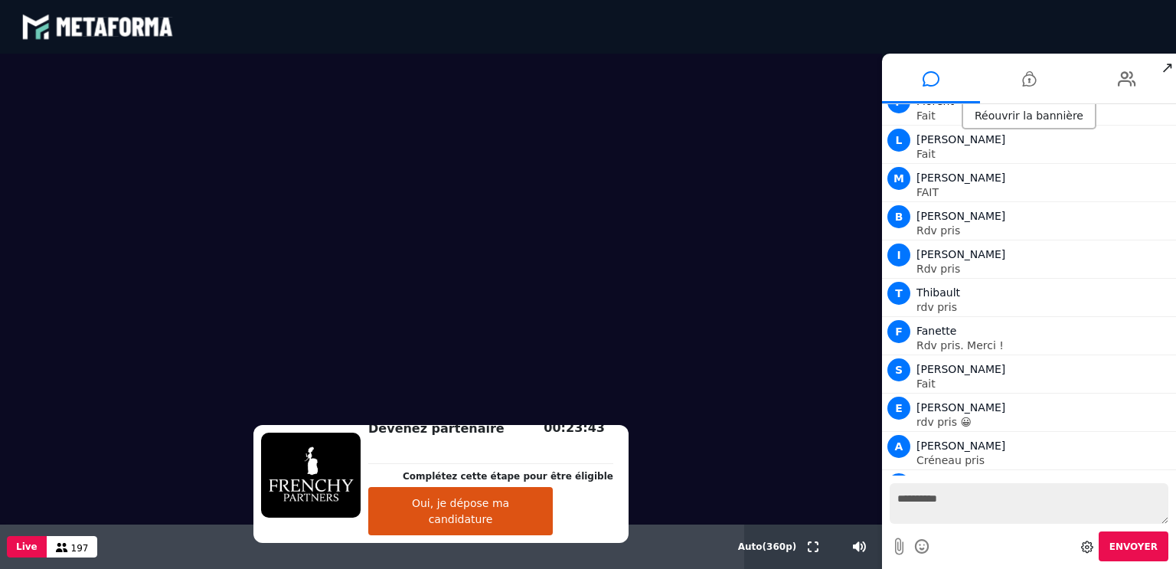
scroll to position [19044, 0]
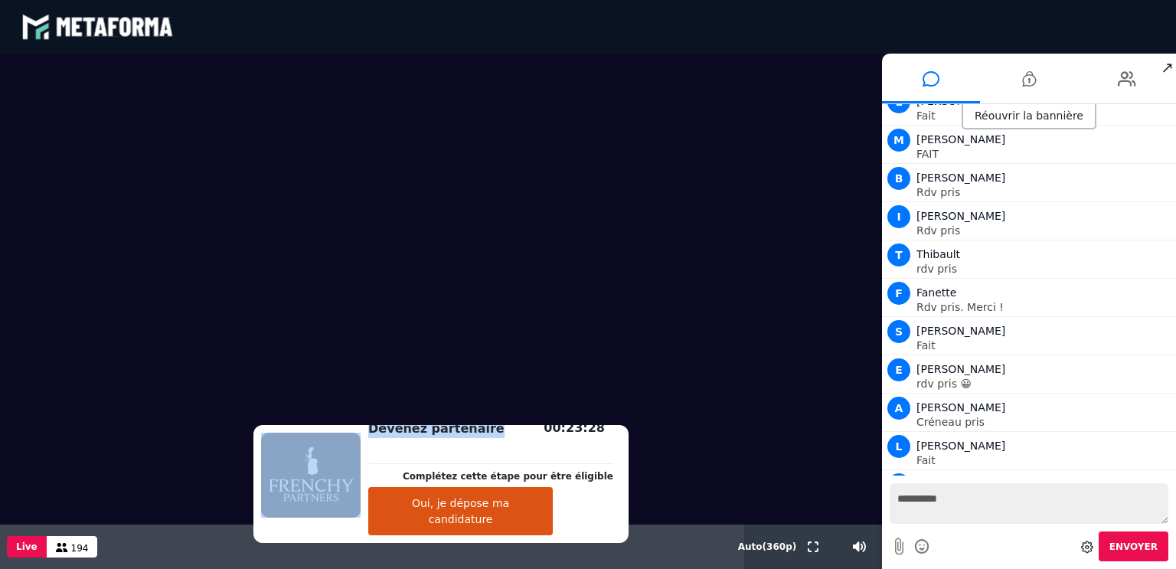
drag, startPoint x: 499, startPoint y: 440, endPoint x: 617, endPoint y: 388, distance: 128.9
click at [617, 388] on div "Devenez partenaire Complétez cette étape pour être éligible Oui, je dépose ma c…" at bounding box center [441, 311] width 882 height 515
click at [960, 499] on textarea "**********" at bounding box center [1029, 503] width 279 height 41
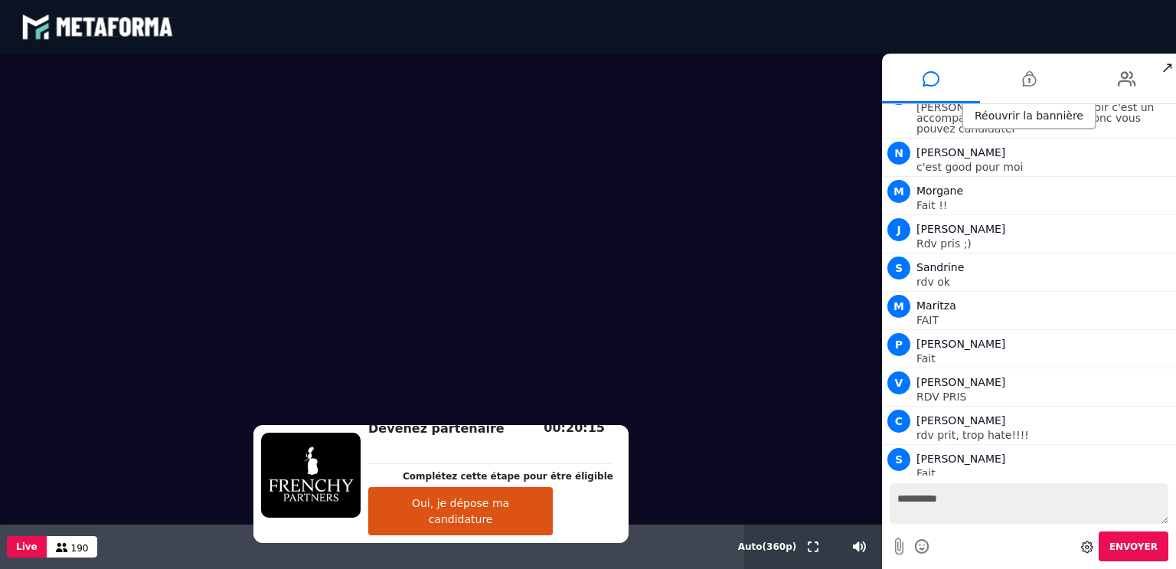
scroll to position [19664, 0]
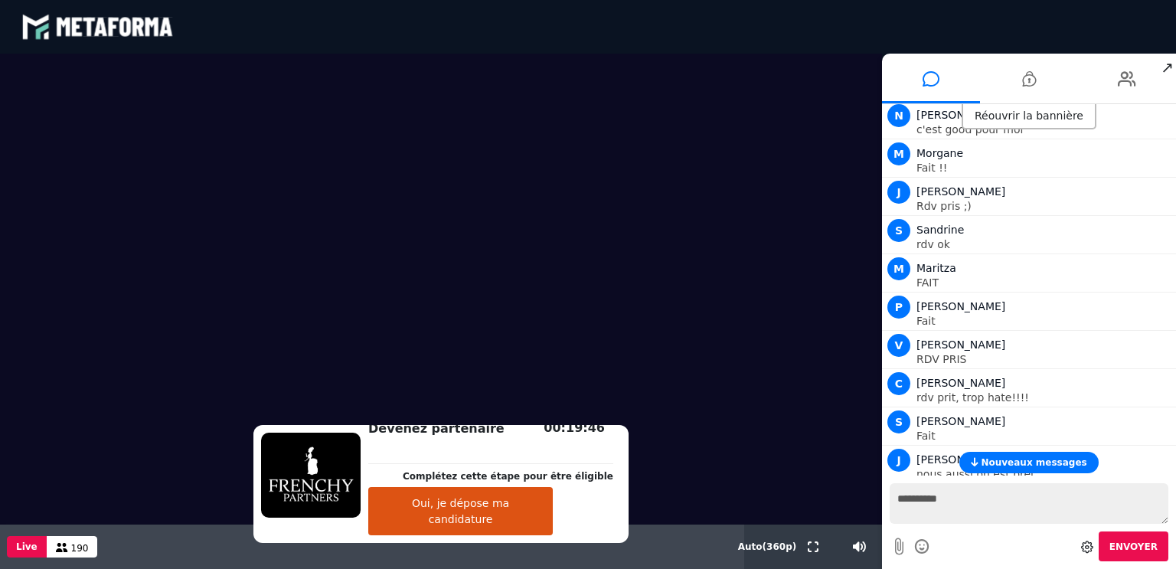
click at [998, 469] on button "Nouveaux messages" at bounding box center [1028, 462] width 139 height 21
click at [1017, 453] on button "Nouveaux messages" at bounding box center [1028, 462] width 139 height 21
click at [1048, 470] on button "Nouveaux messages" at bounding box center [1028, 462] width 139 height 21
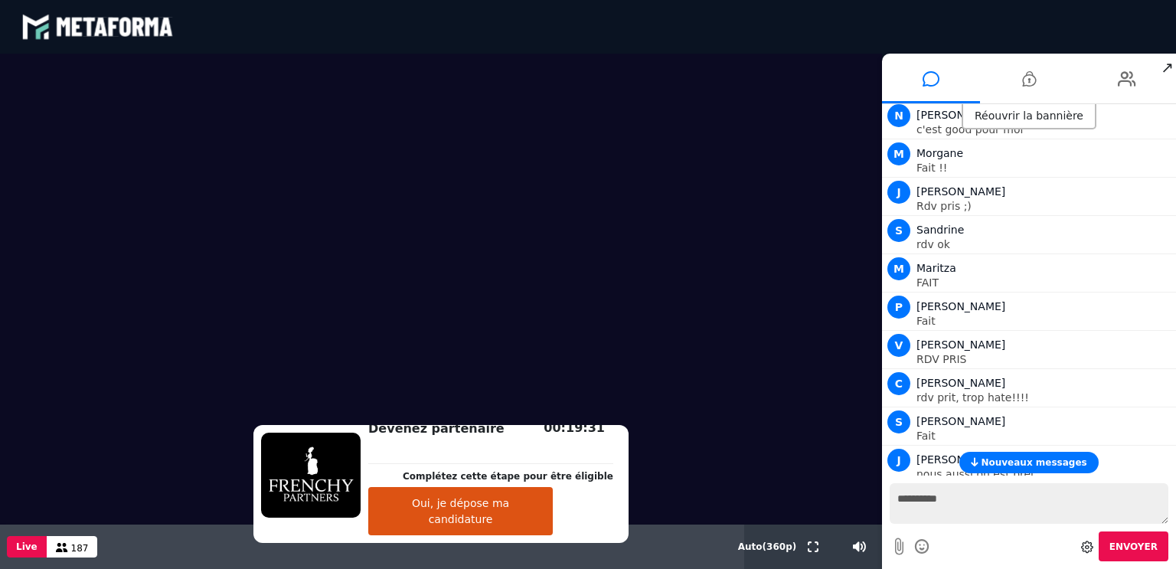
click at [1017, 464] on span "Nouveaux messages" at bounding box center [1034, 462] width 106 height 11
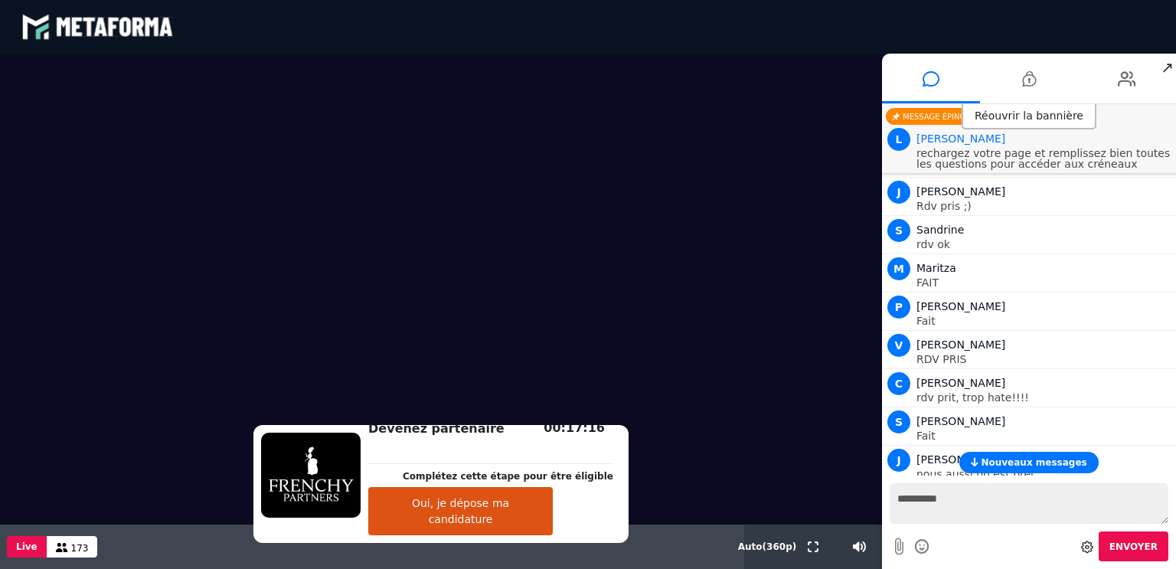
click at [1055, 462] on span "Nouveaux messages" at bounding box center [1034, 462] width 106 height 11
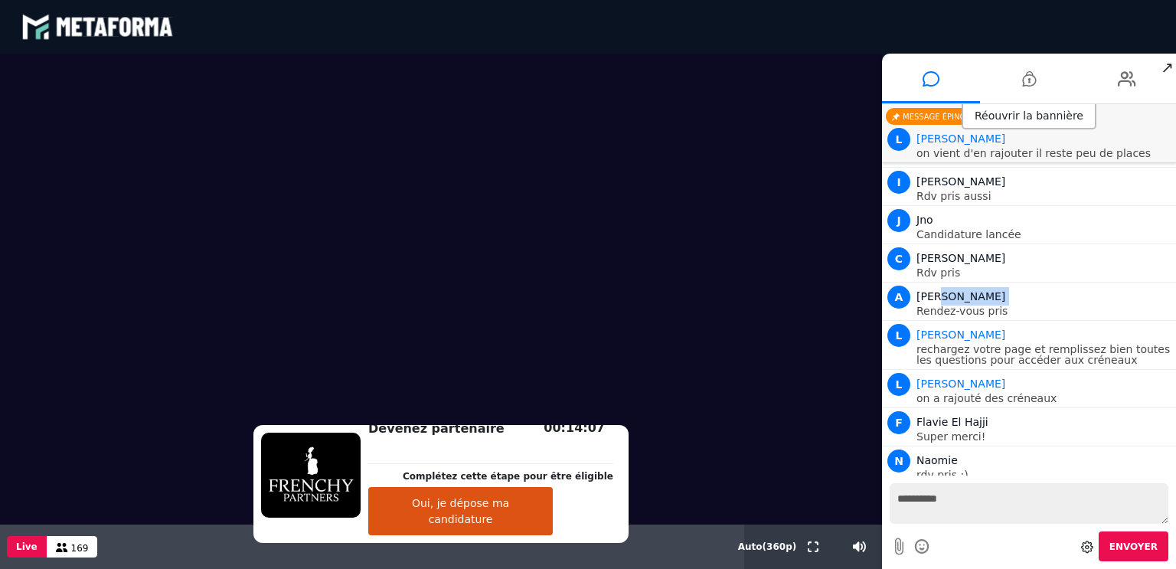
scroll to position [20056, 0]
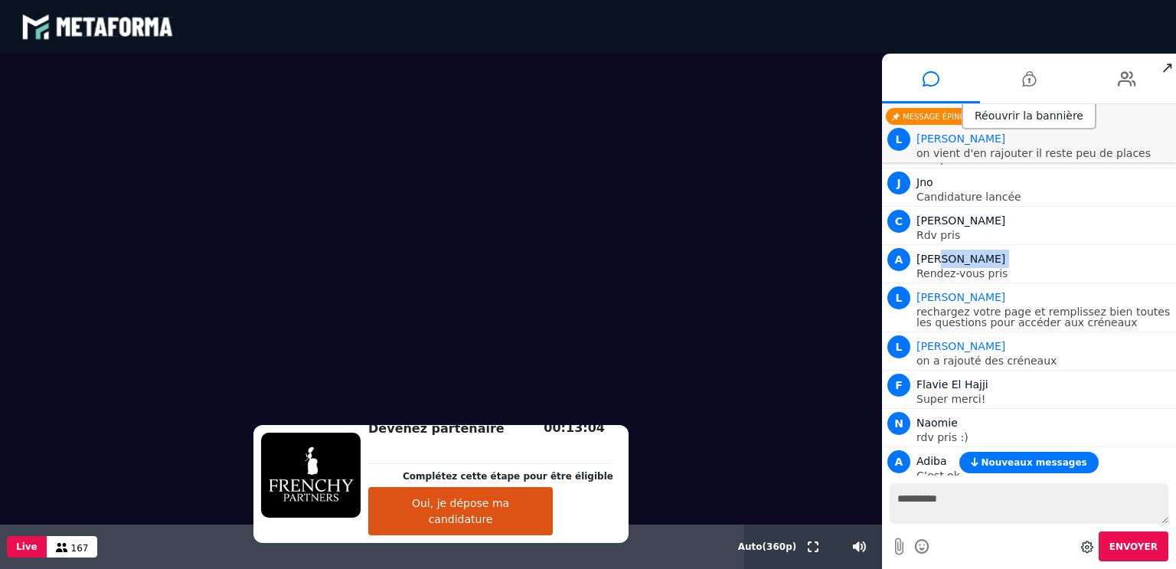
click at [1055, 462] on span "Nouveaux messages" at bounding box center [1034, 462] width 106 height 11
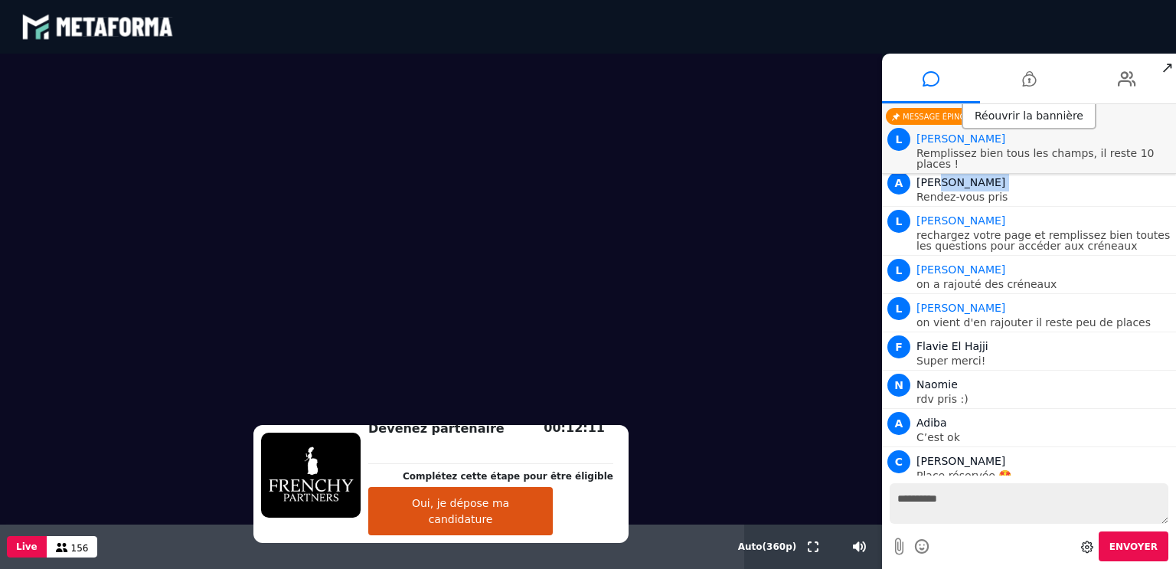
scroll to position [20133, 0]
click at [505, 508] on button "Oui, je dépose ma candidature" at bounding box center [460, 511] width 185 height 48
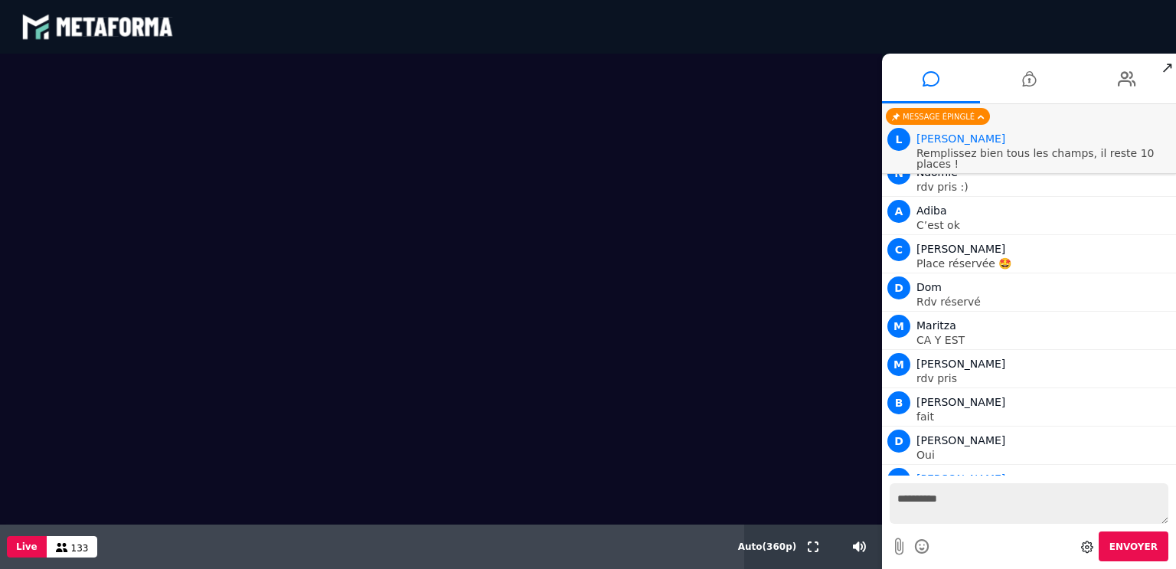
scroll to position [20383, 0]
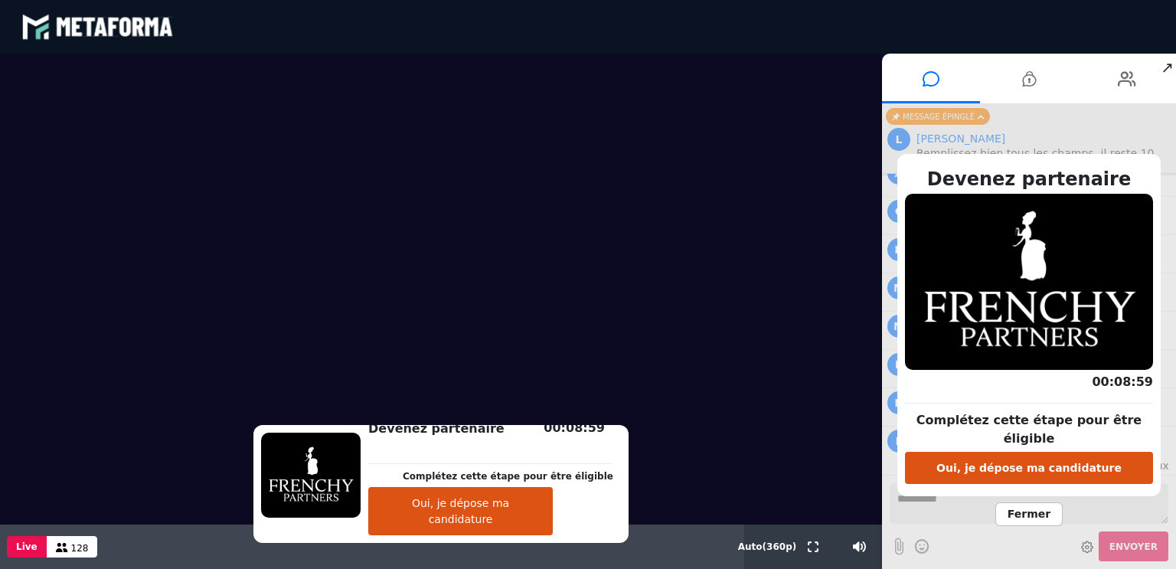
click at [1023, 506] on span "Fermer" at bounding box center [1028, 514] width 67 height 24
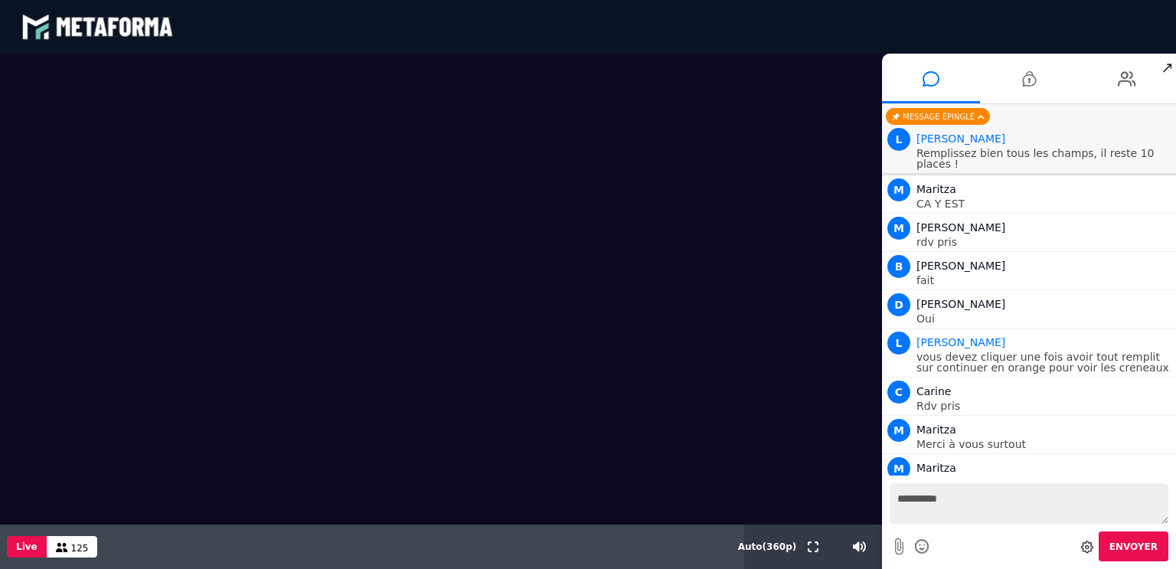
scroll to position [20460, 0]
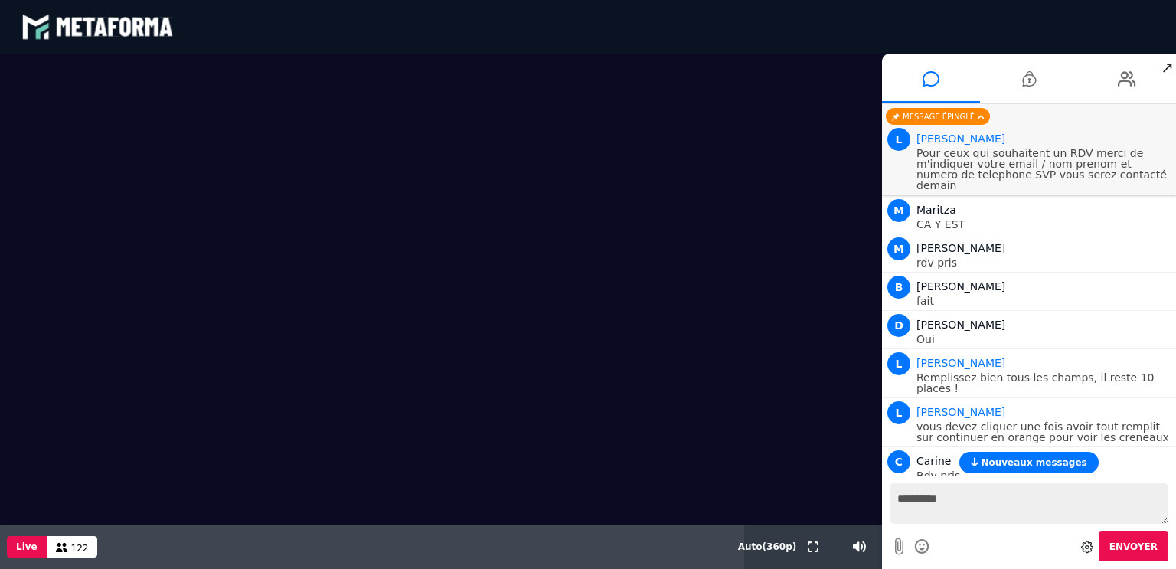
click at [1026, 469] on button "Nouveaux messages" at bounding box center [1028, 462] width 139 height 21
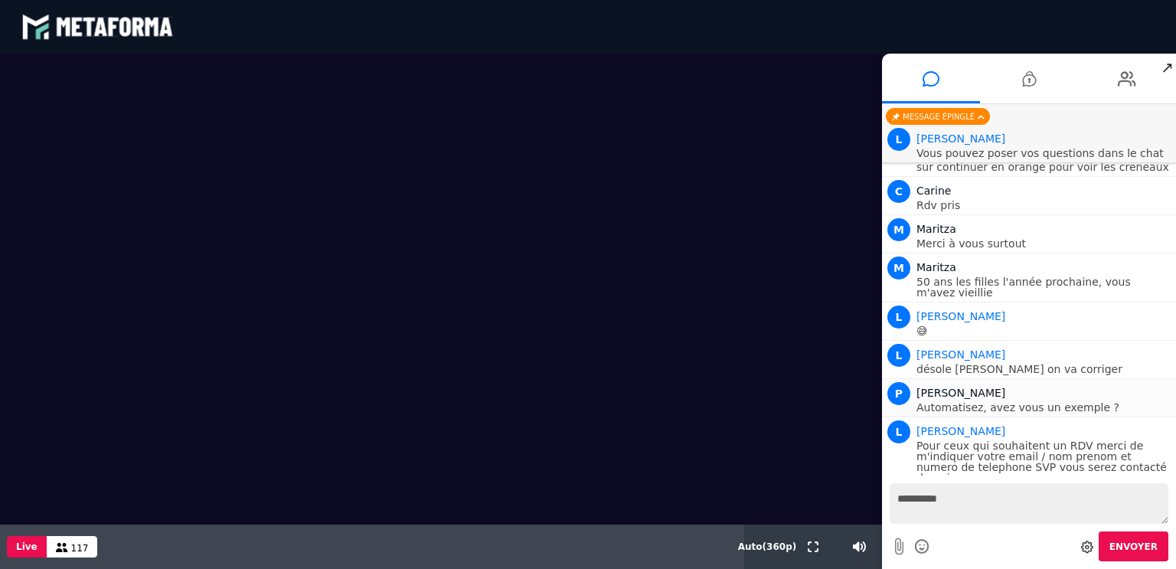
scroll to position [20769, 0]
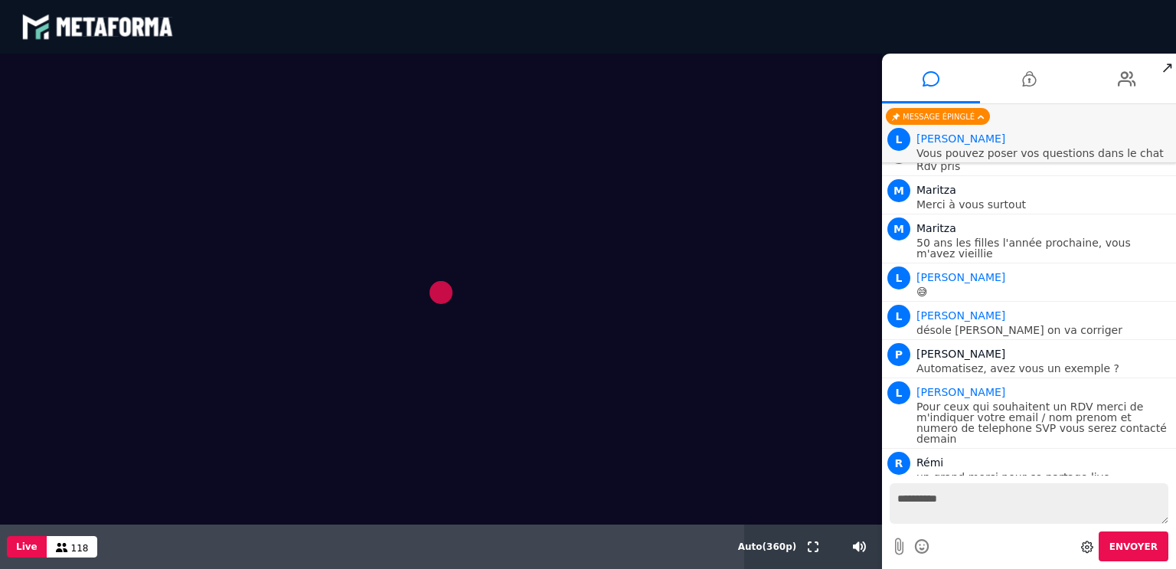
click at [786, 428] on video at bounding box center [441, 289] width 882 height 471
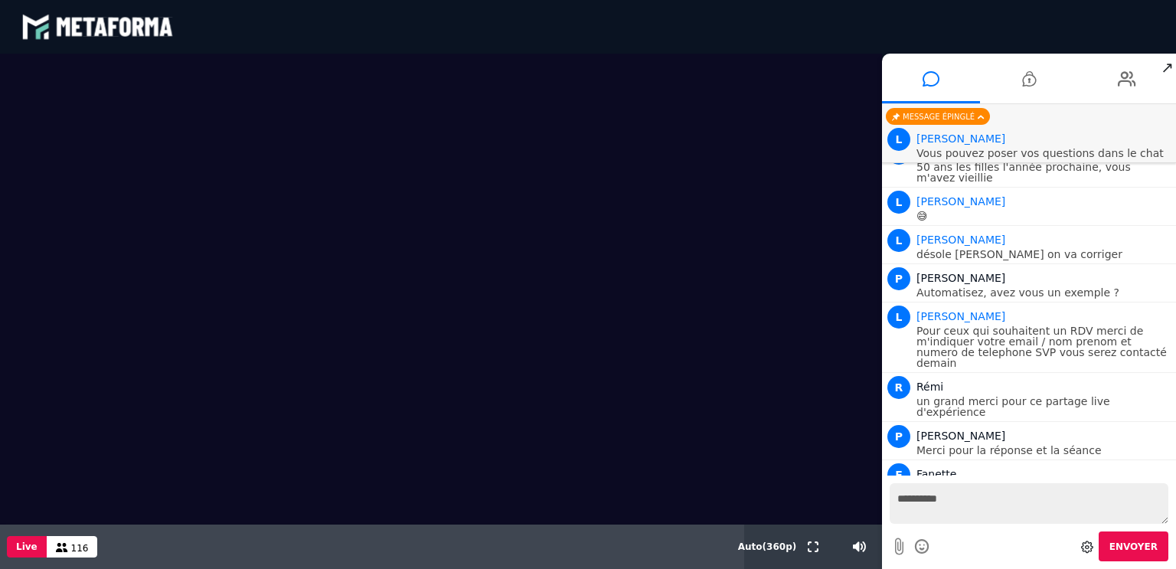
scroll to position [20883, 0]
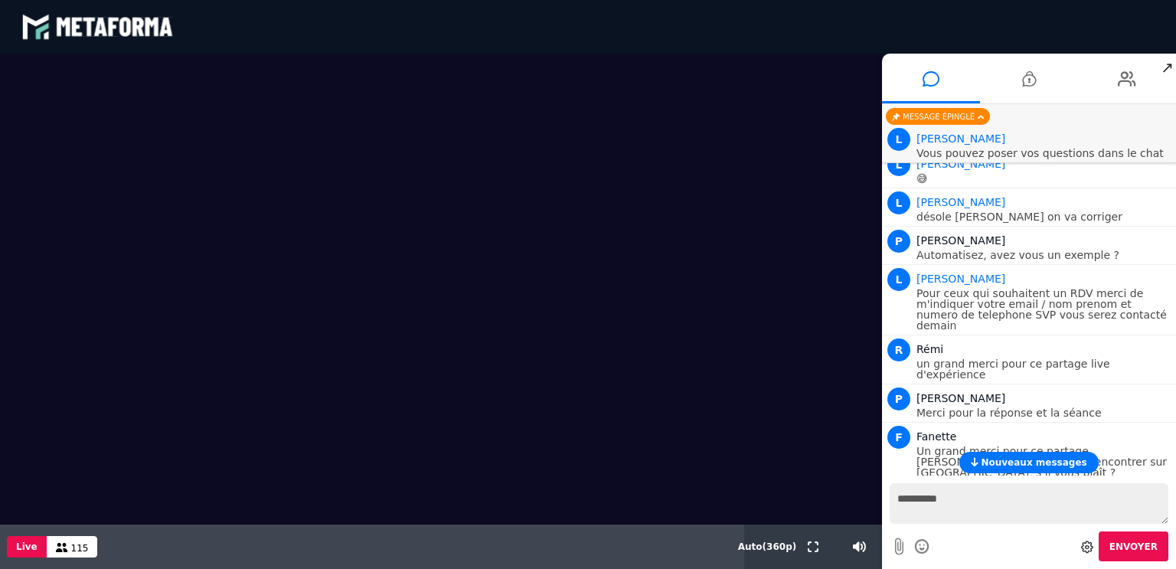
click at [1025, 462] on span "Nouveaux messages" at bounding box center [1034, 462] width 106 height 11
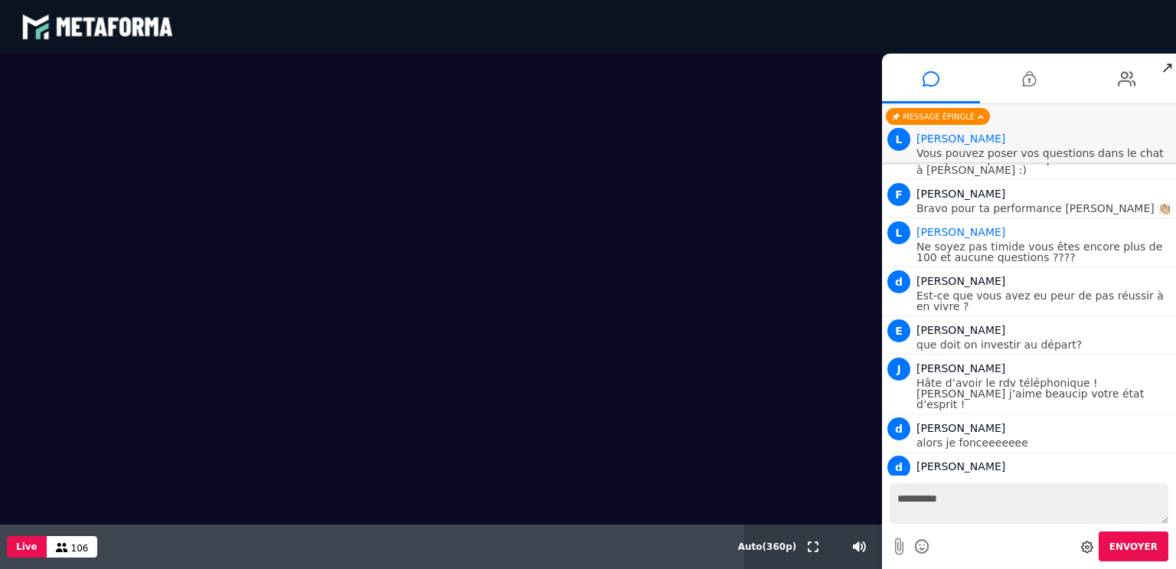
scroll to position [21817, 0]
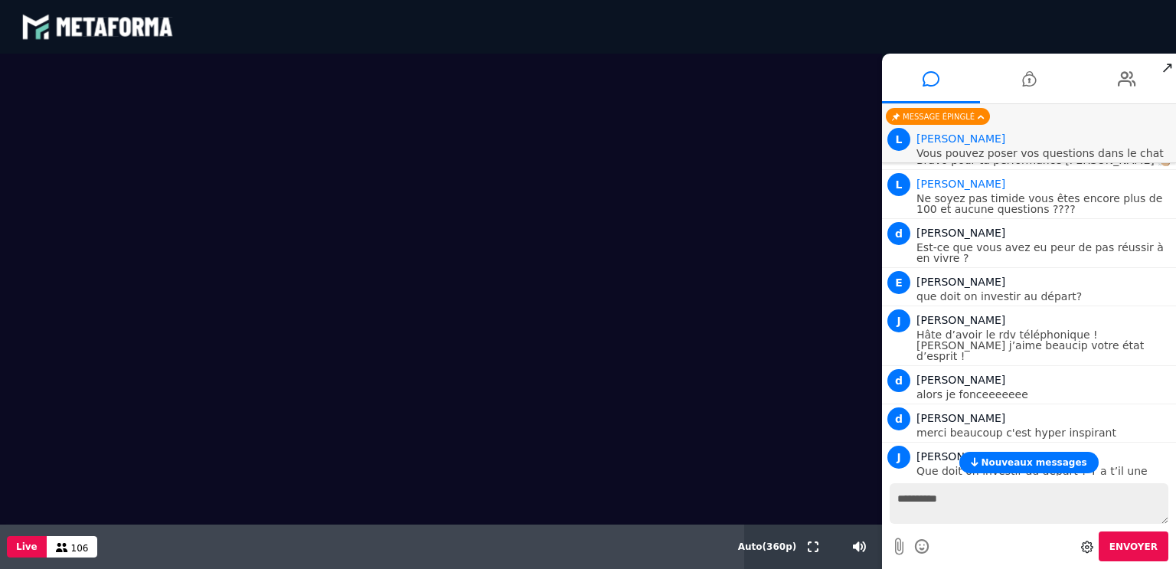
click at [1005, 465] on span "Nouveaux messages" at bounding box center [1034, 462] width 106 height 11
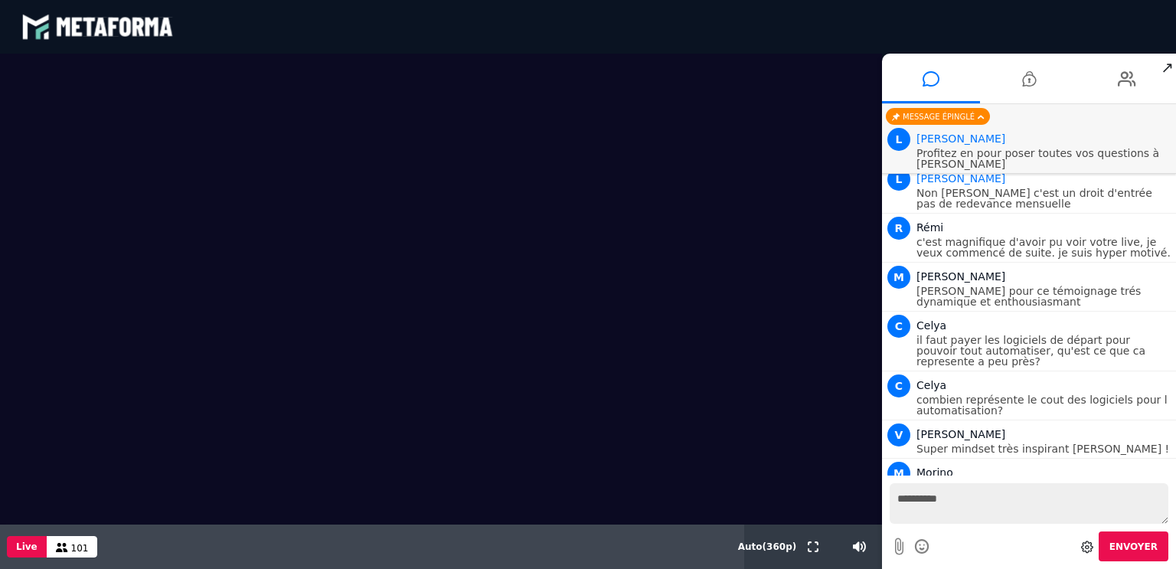
scroll to position [22230, 0]
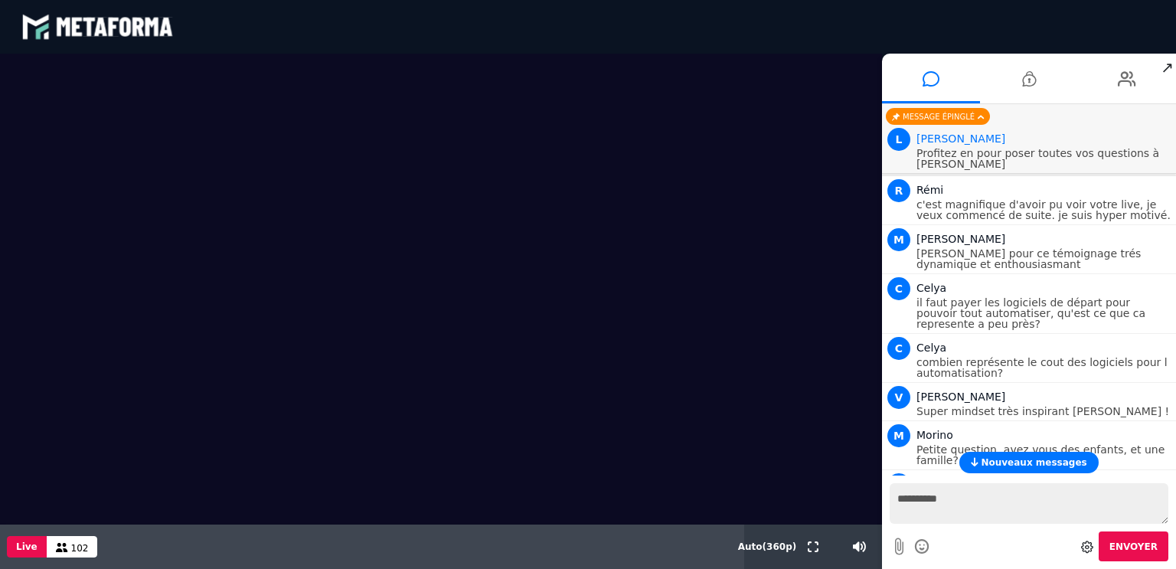
click at [1005, 465] on span "Nouveaux messages" at bounding box center [1034, 462] width 106 height 11
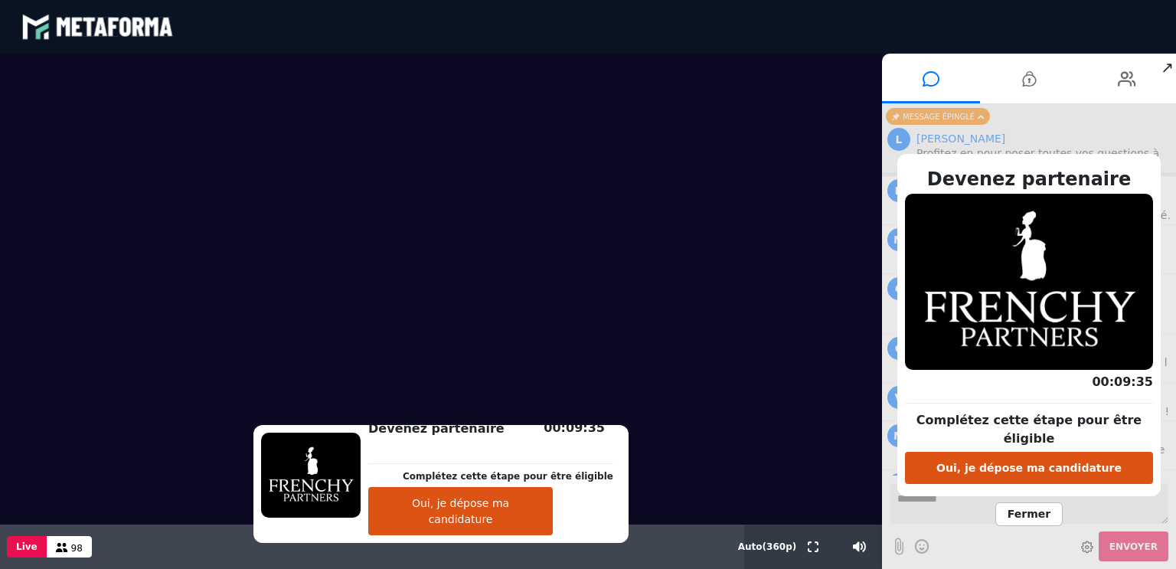
click at [1018, 503] on span "Fermer" at bounding box center [1028, 514] width 67 height 24
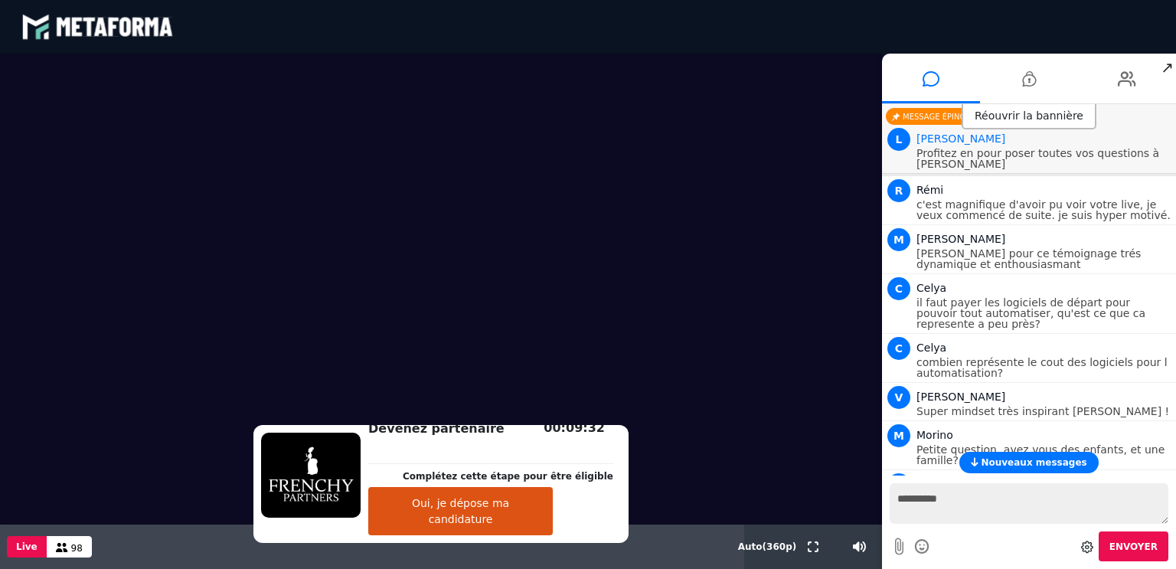
click at [1021, 465] on span "Nouveaux messages" at bounding box center [1034, 462] width 106 height 11
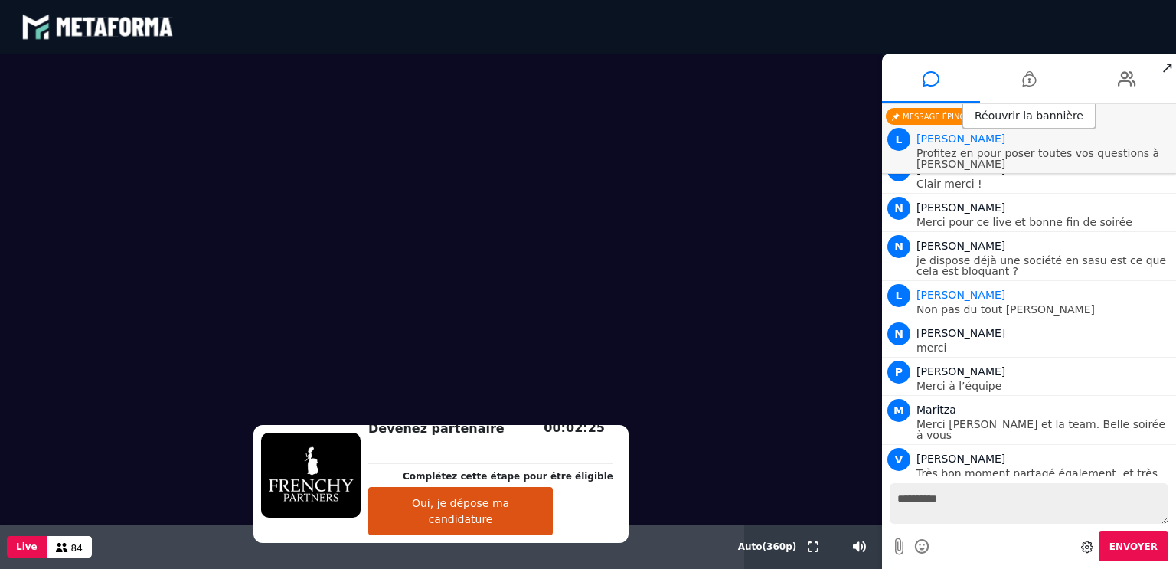
scroll to position [23036, 0]
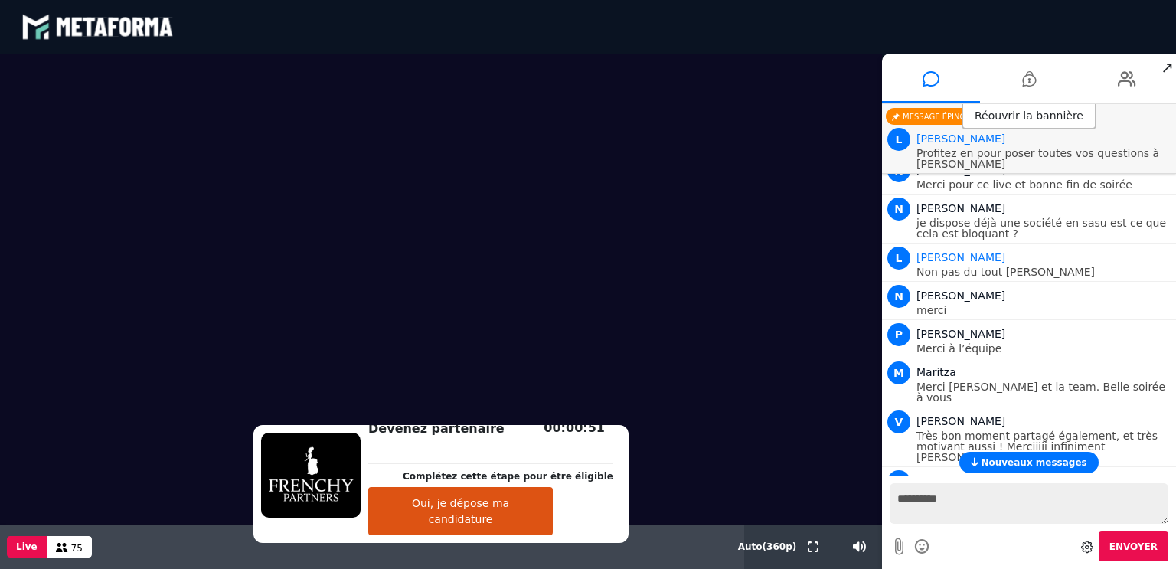
click at [1021, 465] on span "Nouveaux messages" at bounding box center [1034, 462] width 106 height 11
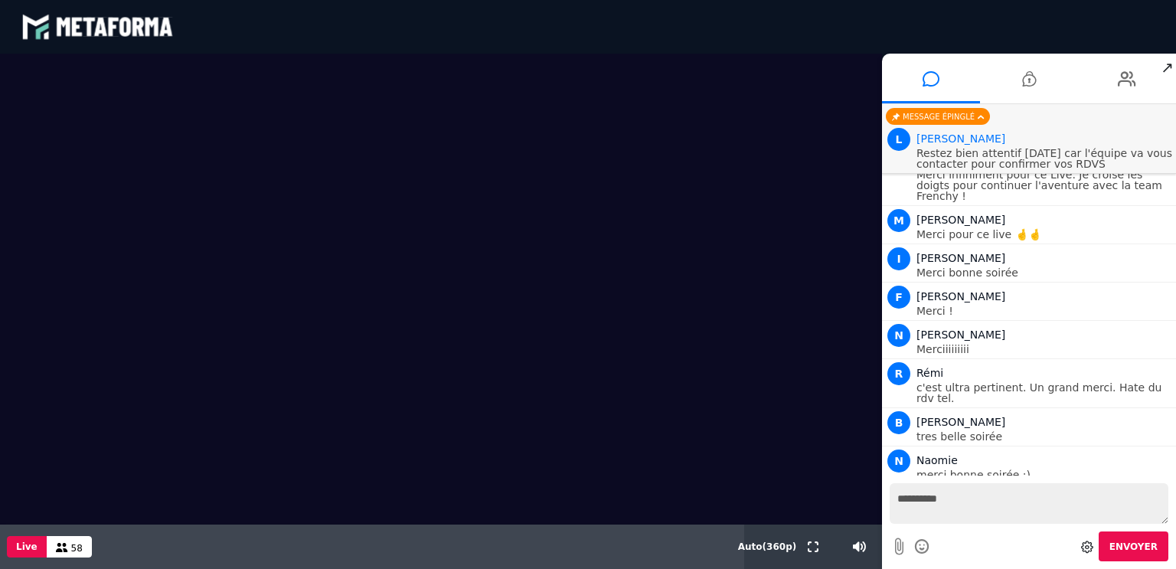
scroll to position [23406, 0]
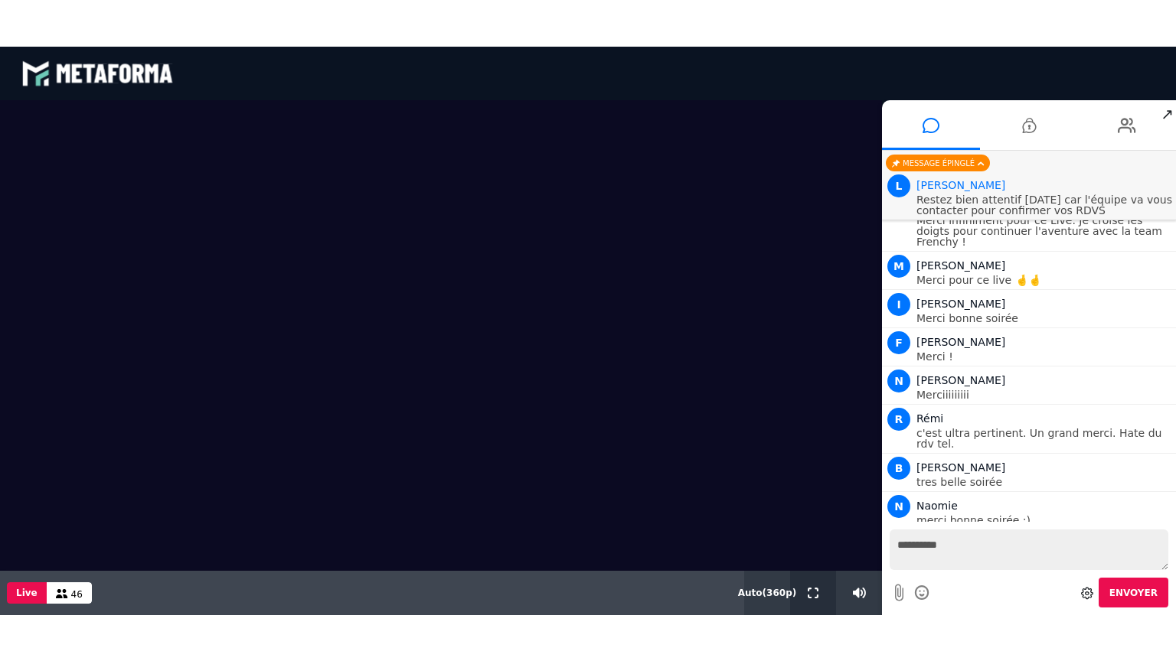
click at [818, 568] on button at bounding box center [813, 592] width 17 height 44
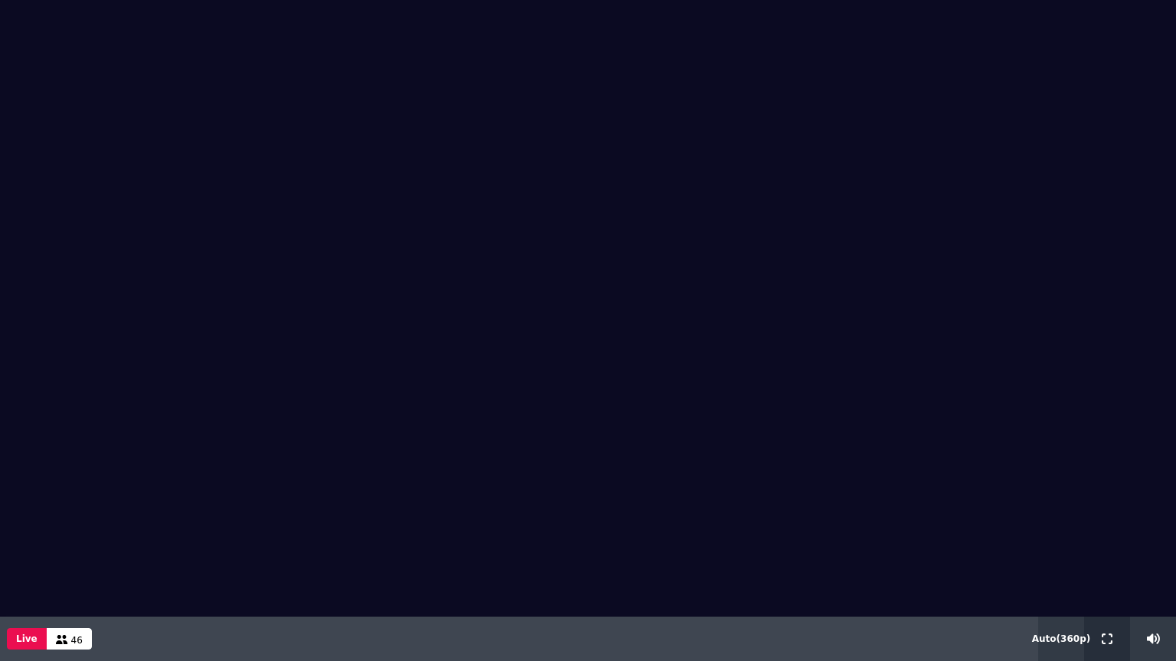
click at [1119, 568] on div at bounding box center [1107, 639] width 46 height 44
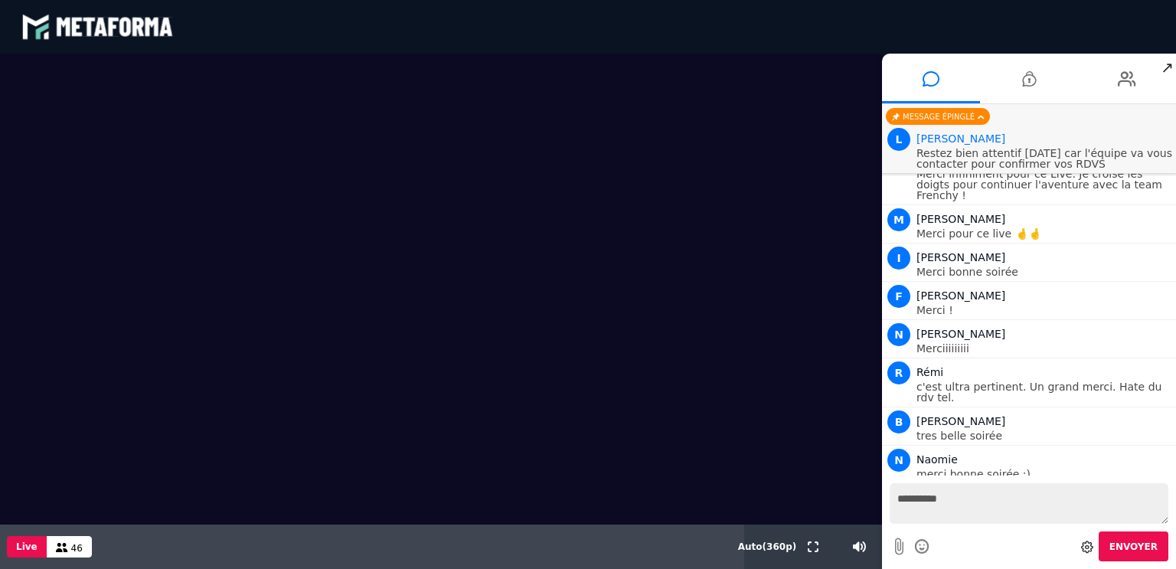
scroll to position [23314, 0]
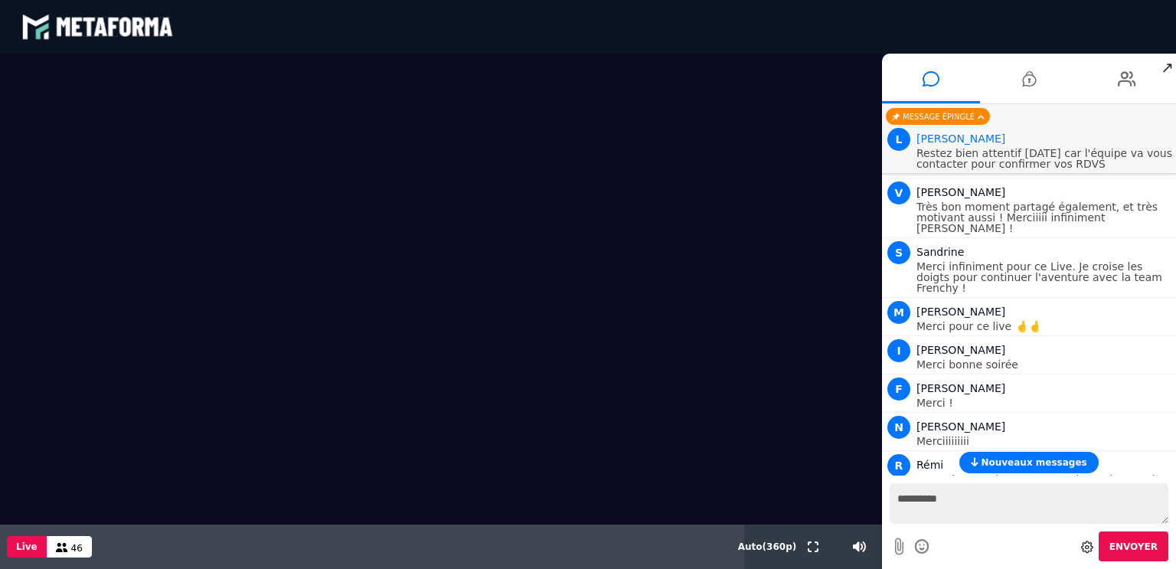
click at [989, 479] on div "**********" at bounding box center [1029, 521] width 294 height 93
click at [993, 470] on button "Nouveaux messages" at bounding box center [1028, 462] width 139 height 21
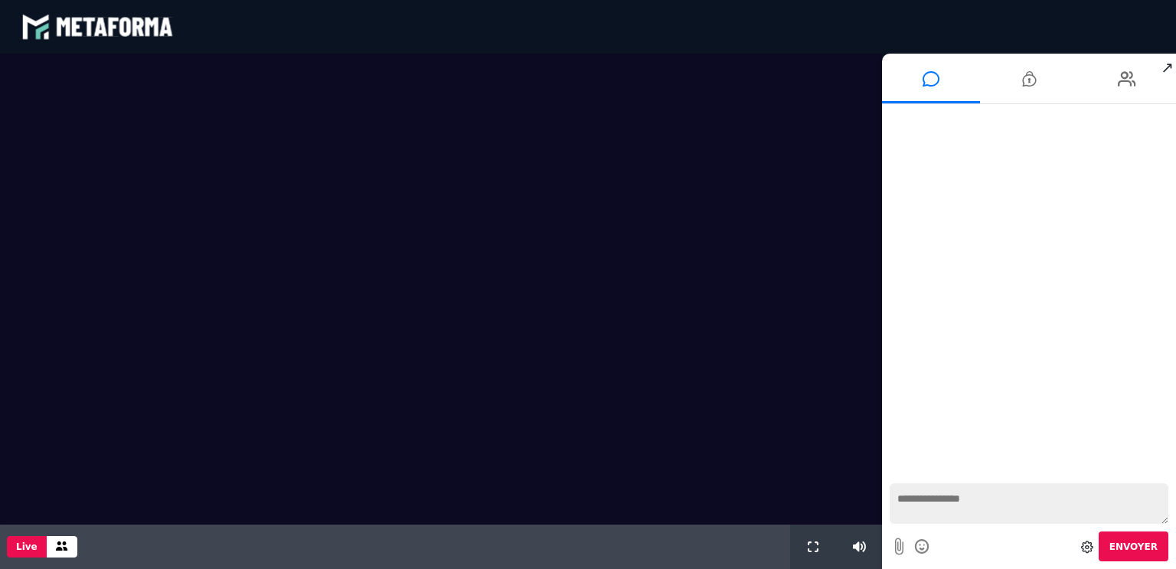
scroll to position [1276, 0]
